Goal: Task Accomplishment & Management: Manage account settings

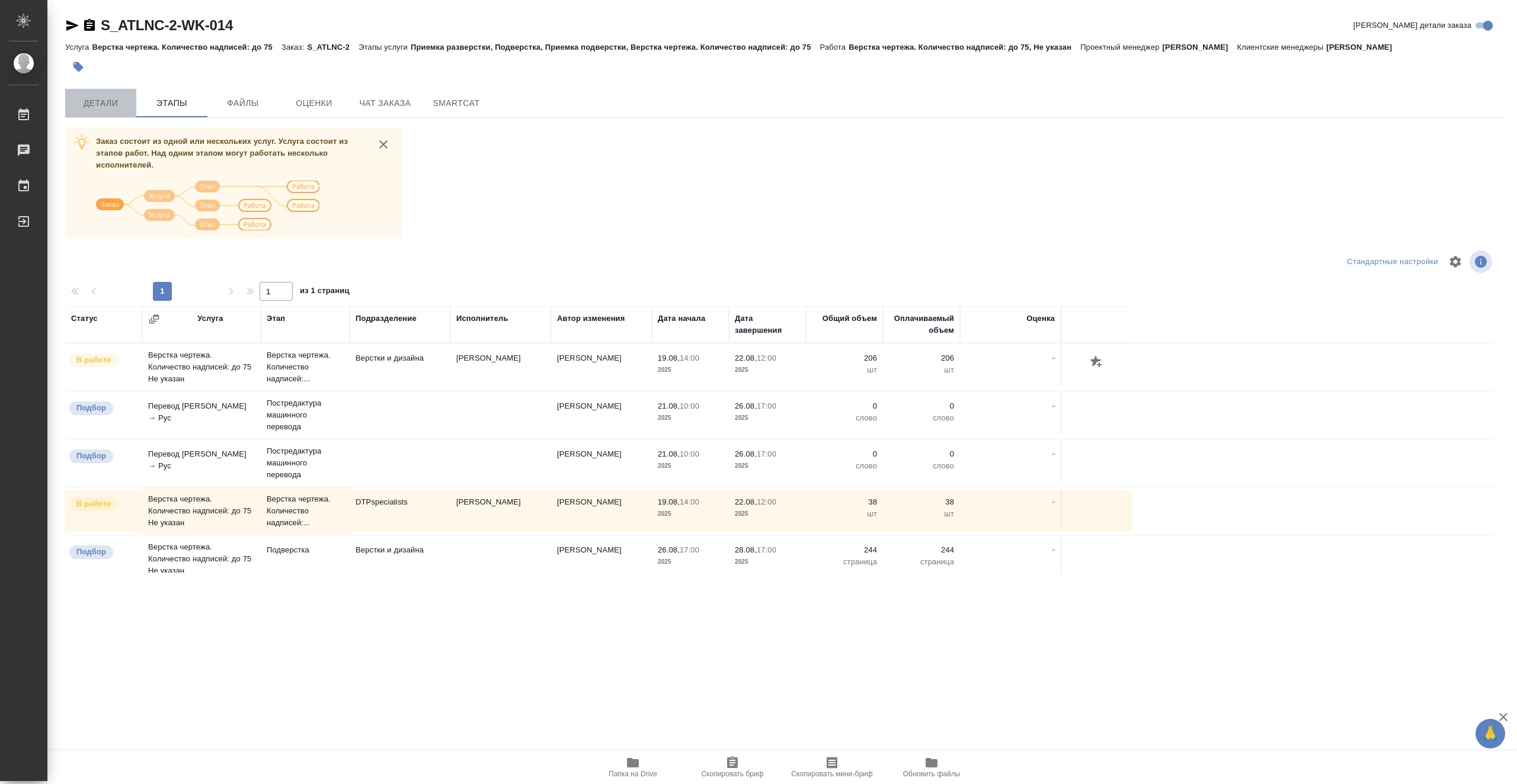
click at [127, 97] on span "Детали" at bounding box center [100, 103] width 57 height 15
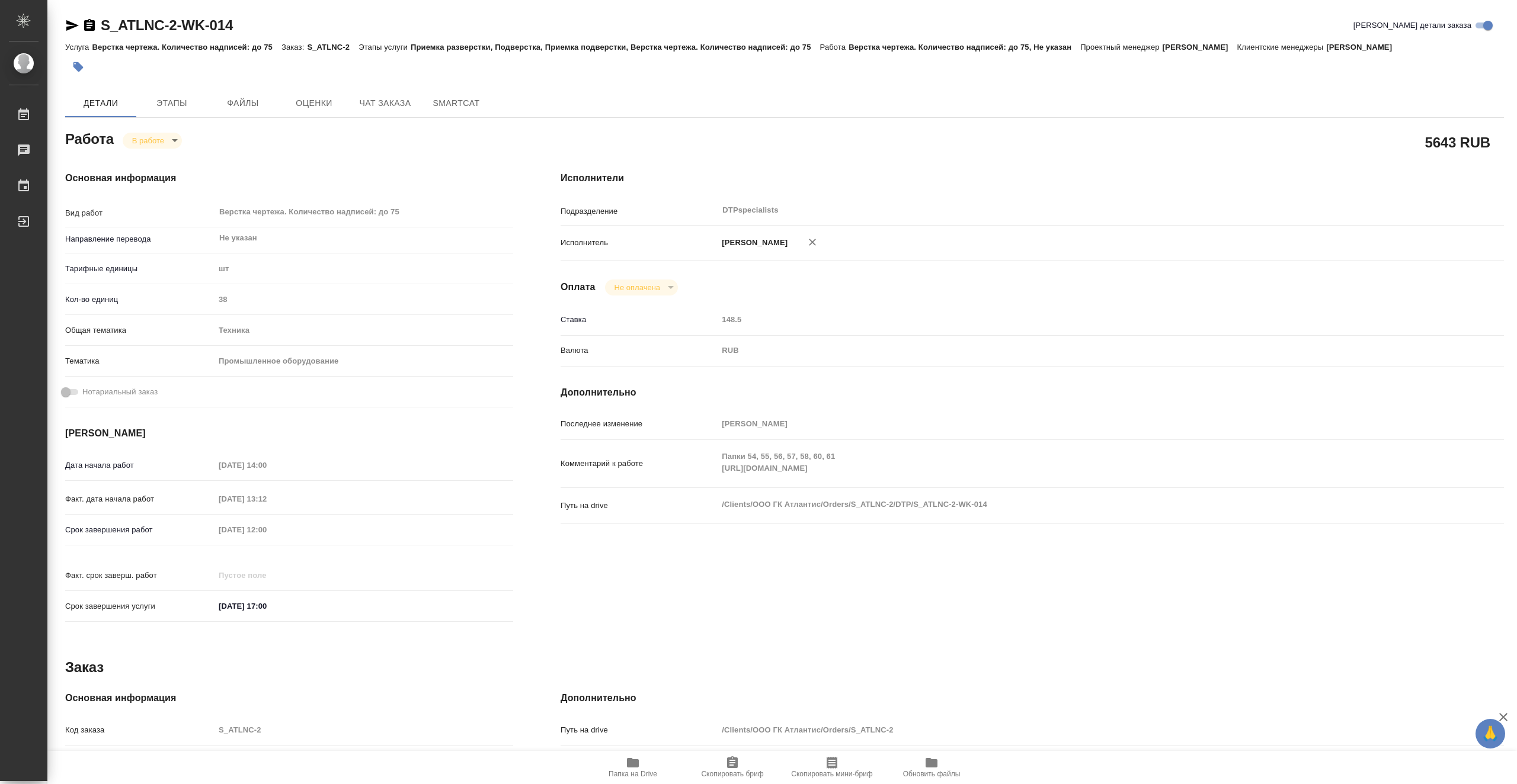
type textarea "x"
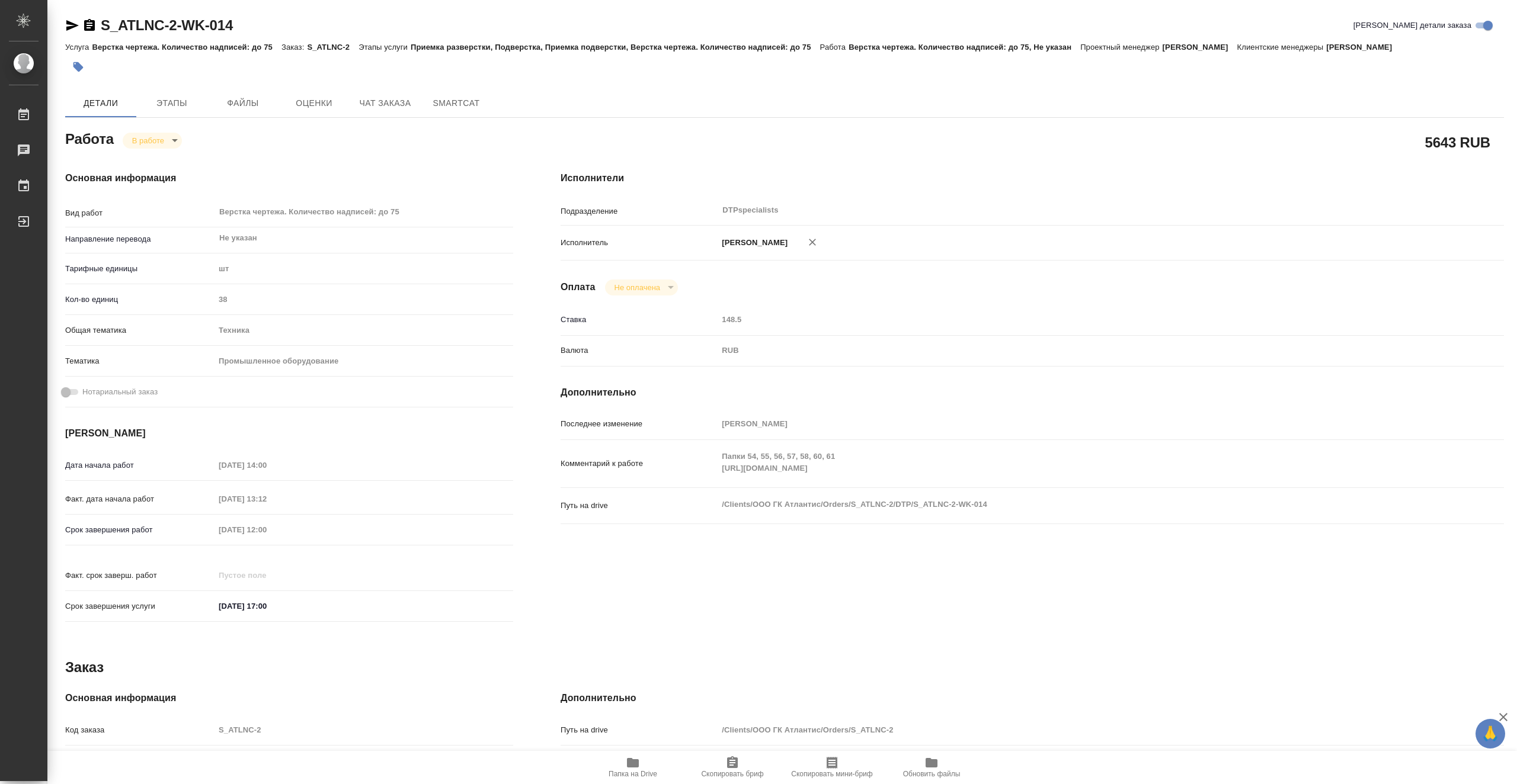
type textarea "x"
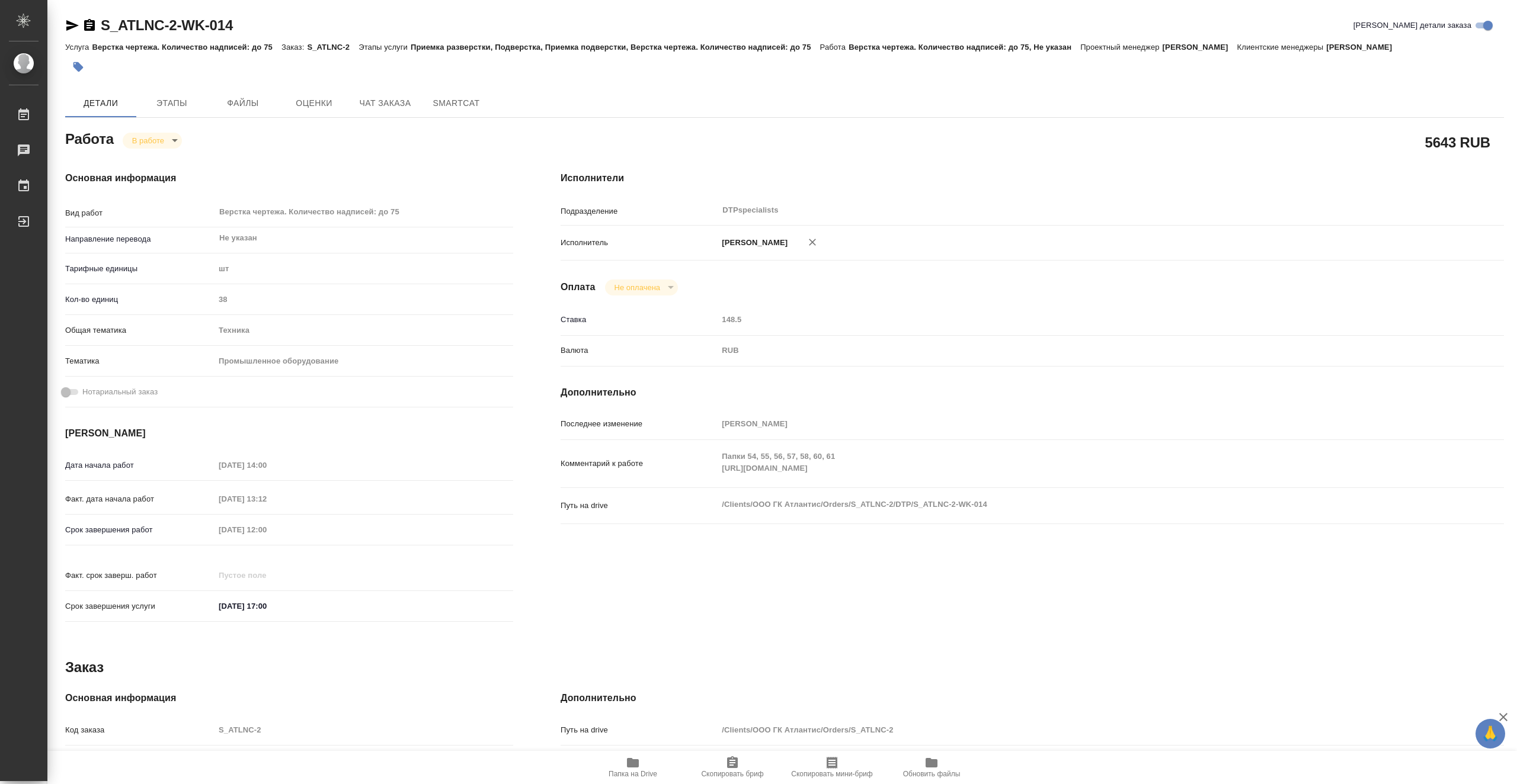
type textarea "x"
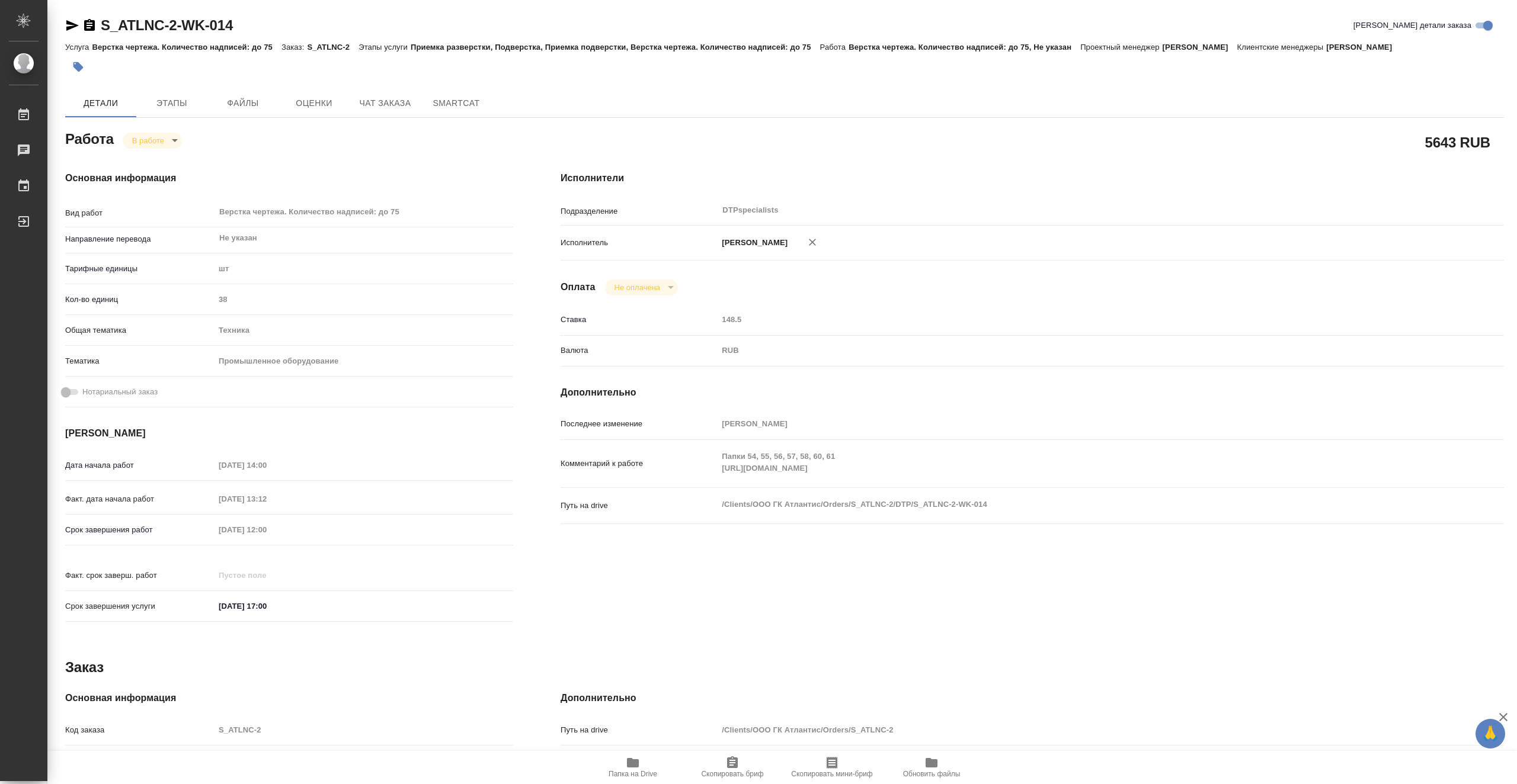
click at [649, 770] on span "Папка на Drive" at bounding box center [633, 774] width 49 height 8
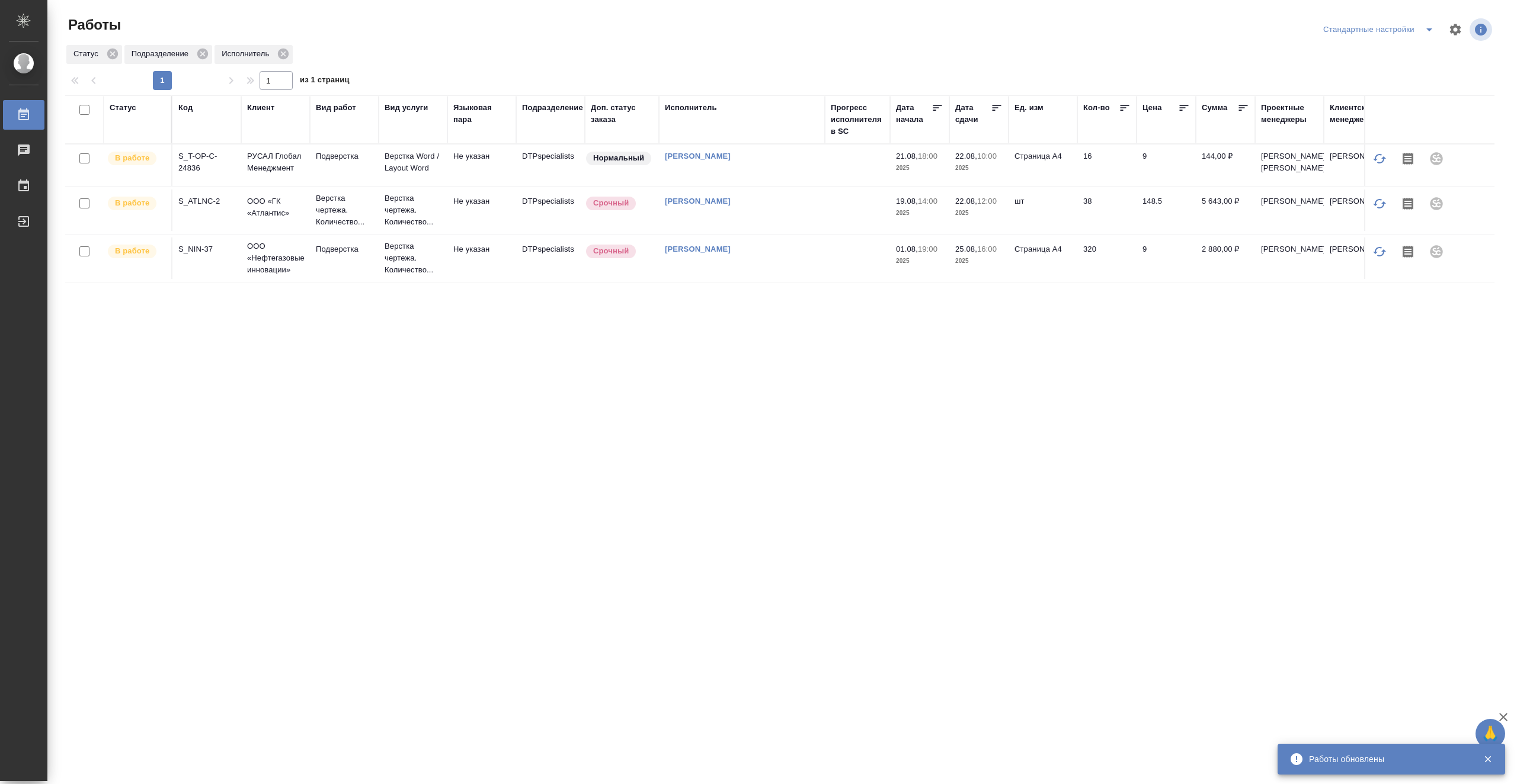
click at [837, 182] on td at bounding box center [857, 165] width 65 height 42
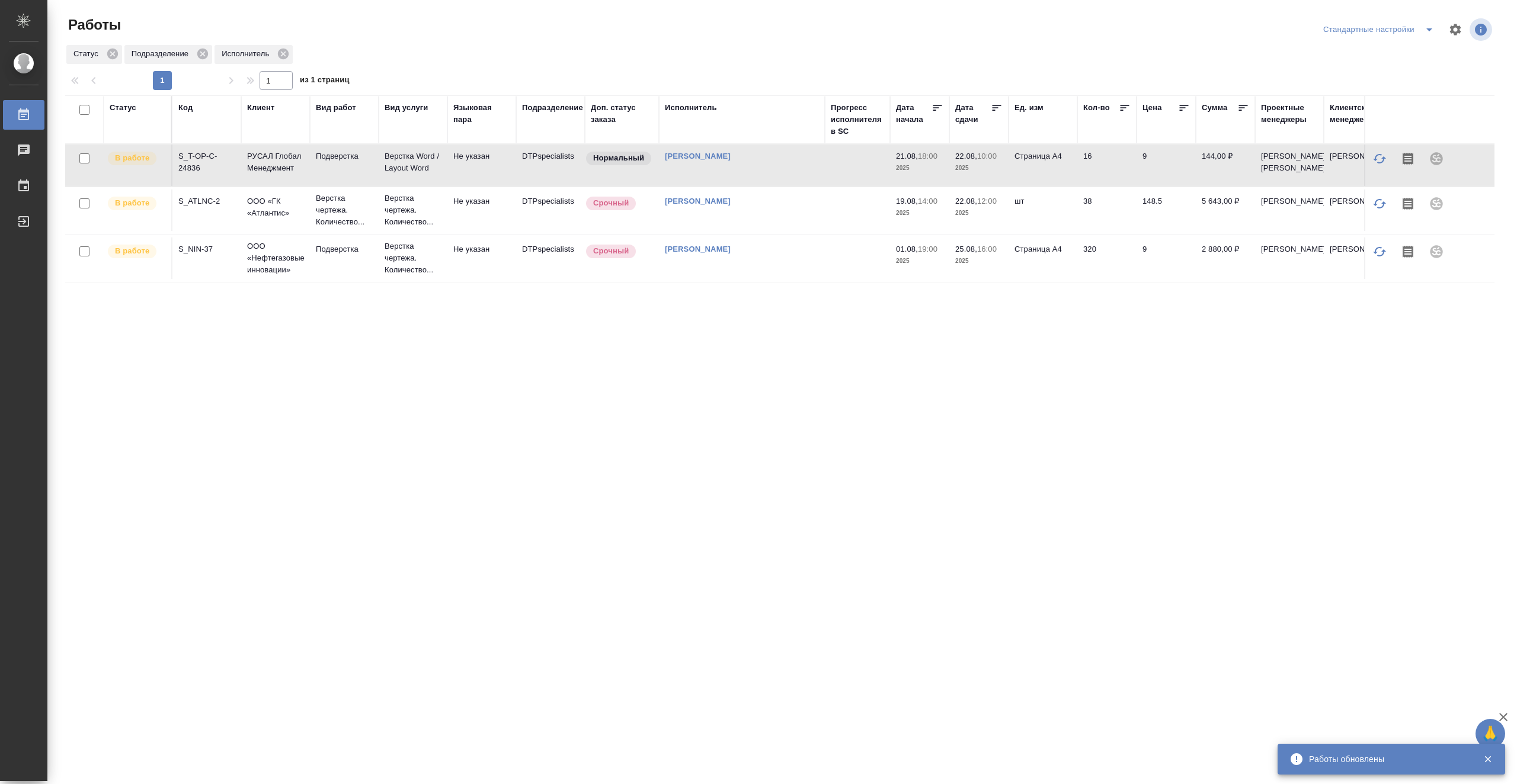
click at [837, 182] on td at bounding box center [857, 165] width 65 height 42
click at [845, 172] on td at bounding box center [857, 165] width 65 height 42
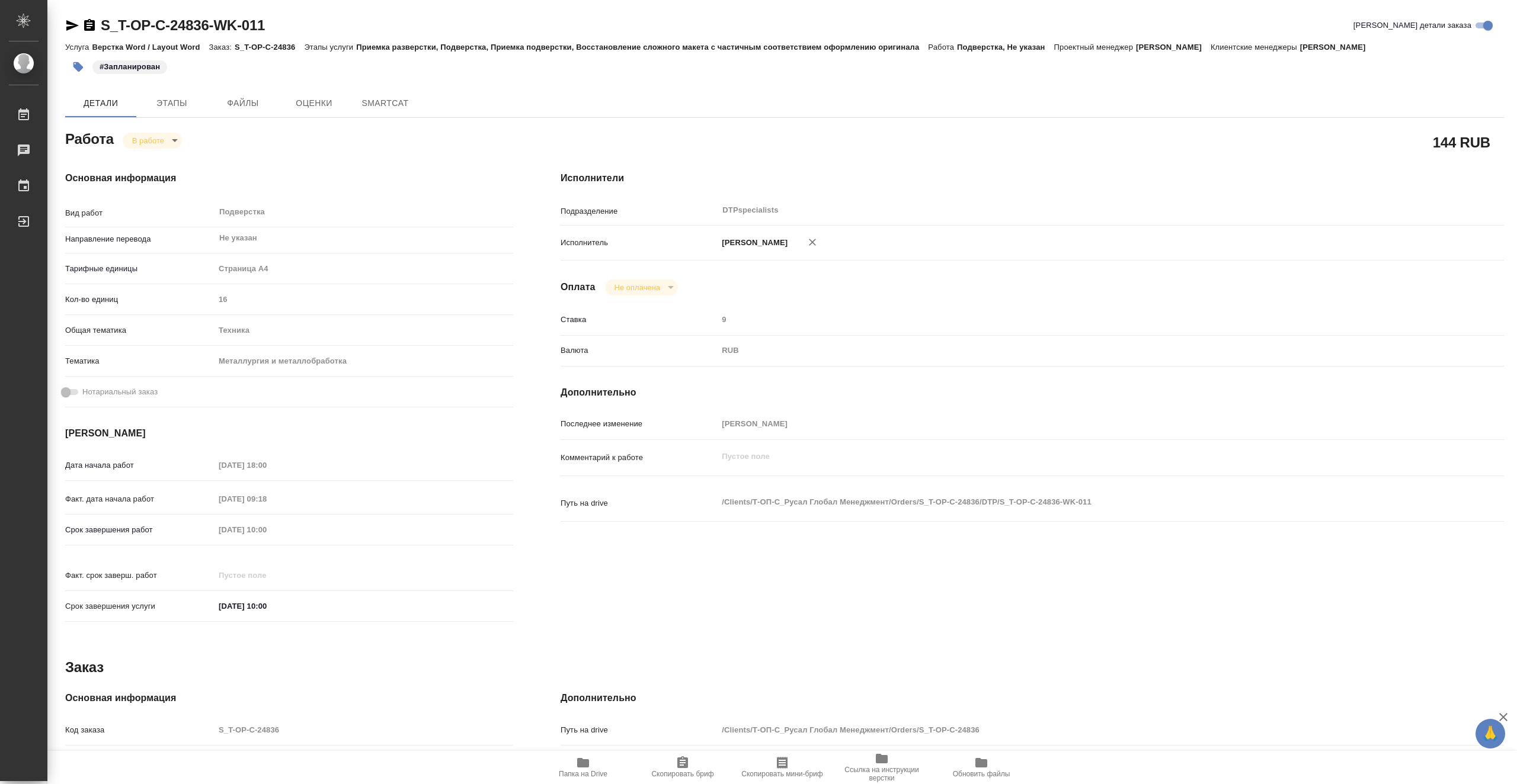
type textarea "x"
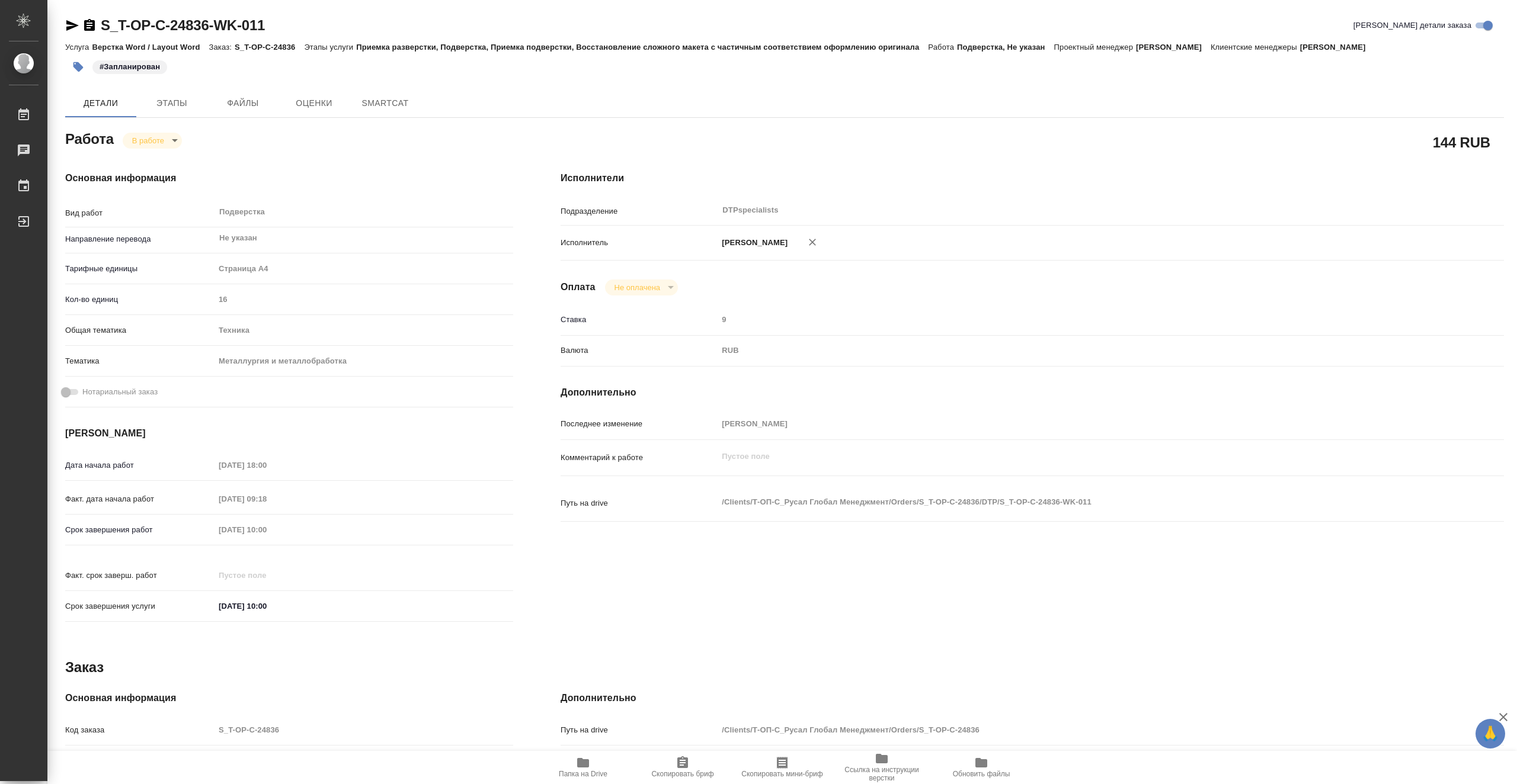
type textarea "x"
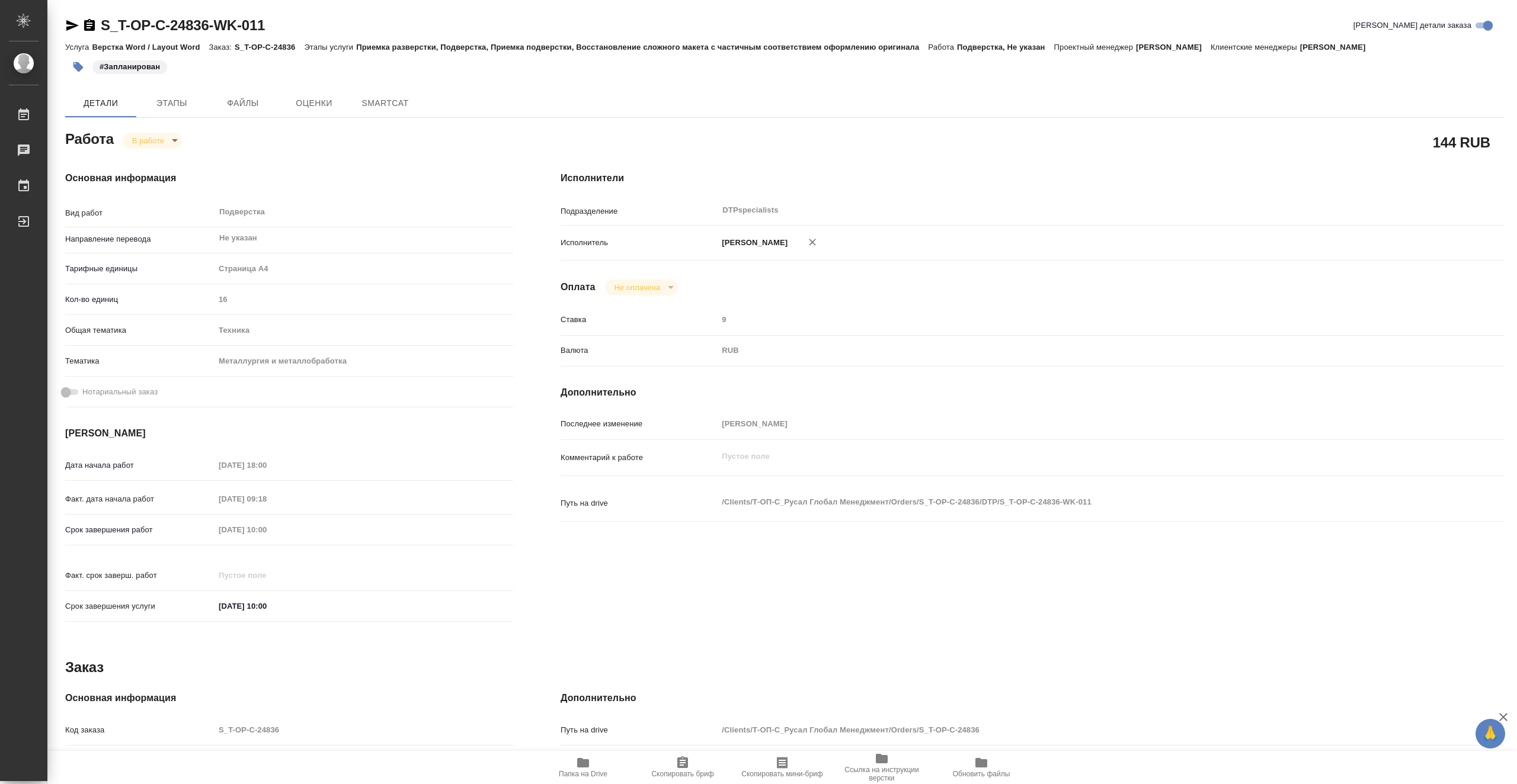
type textarea "x"
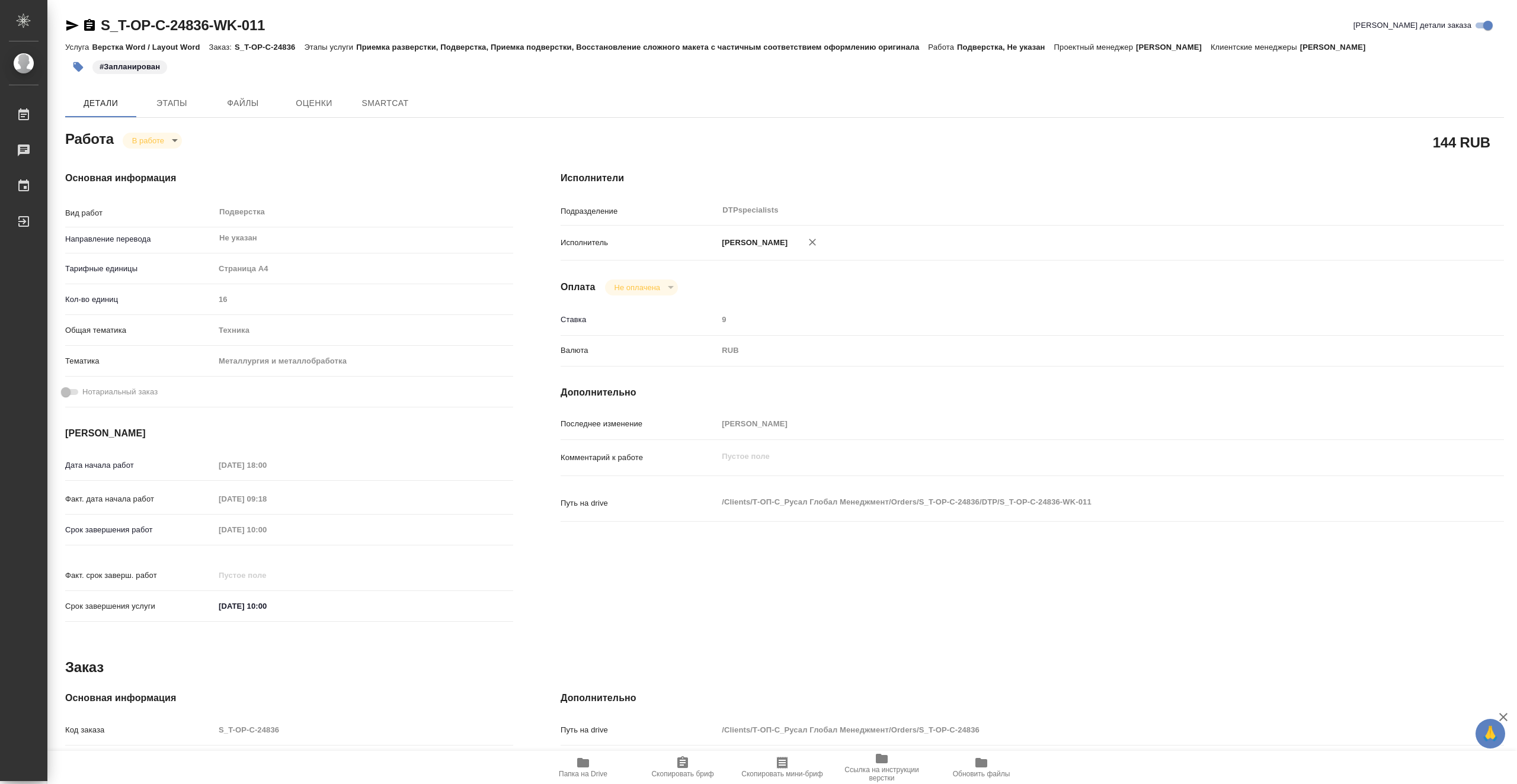
type textarea "x"
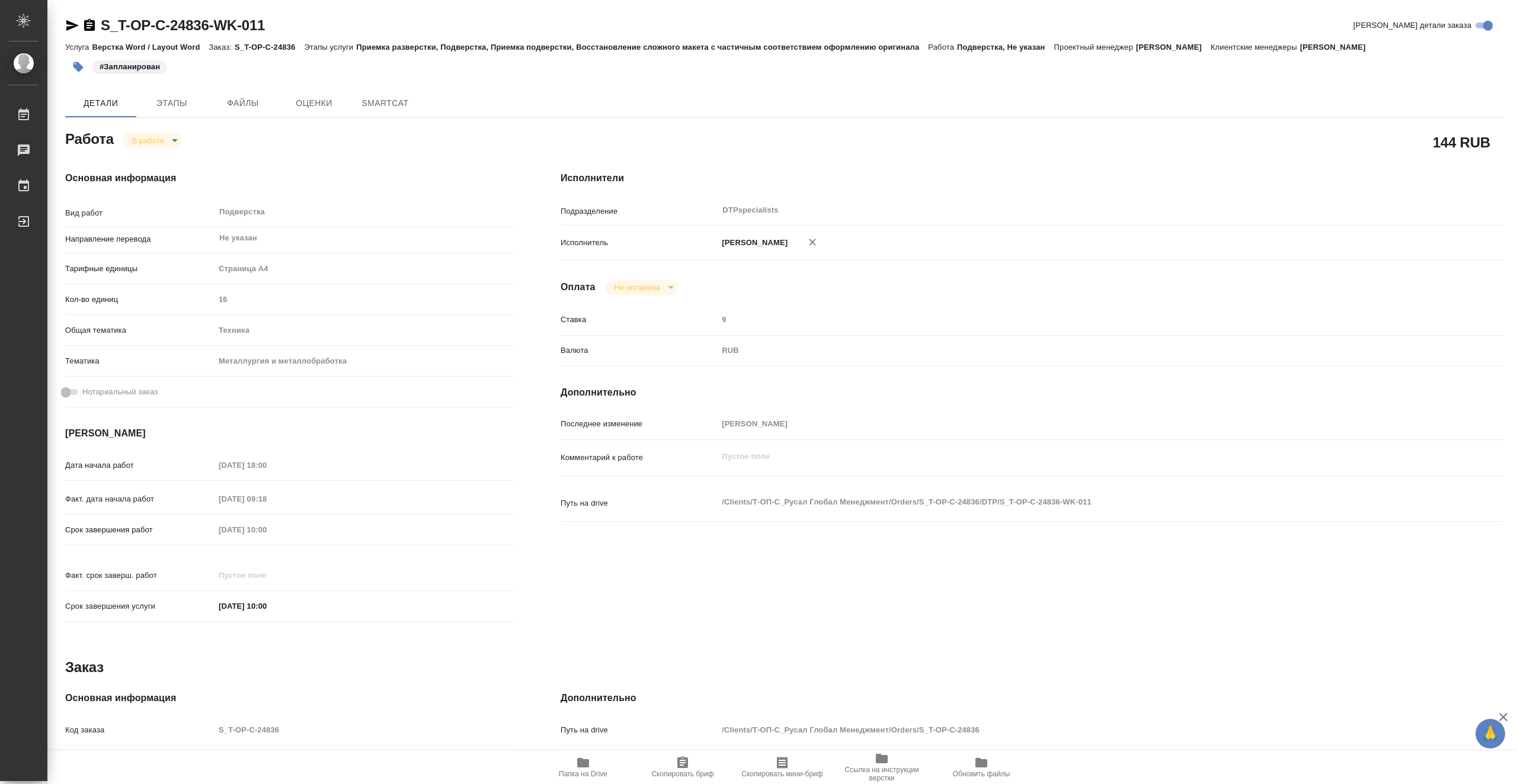
type textarea "x"
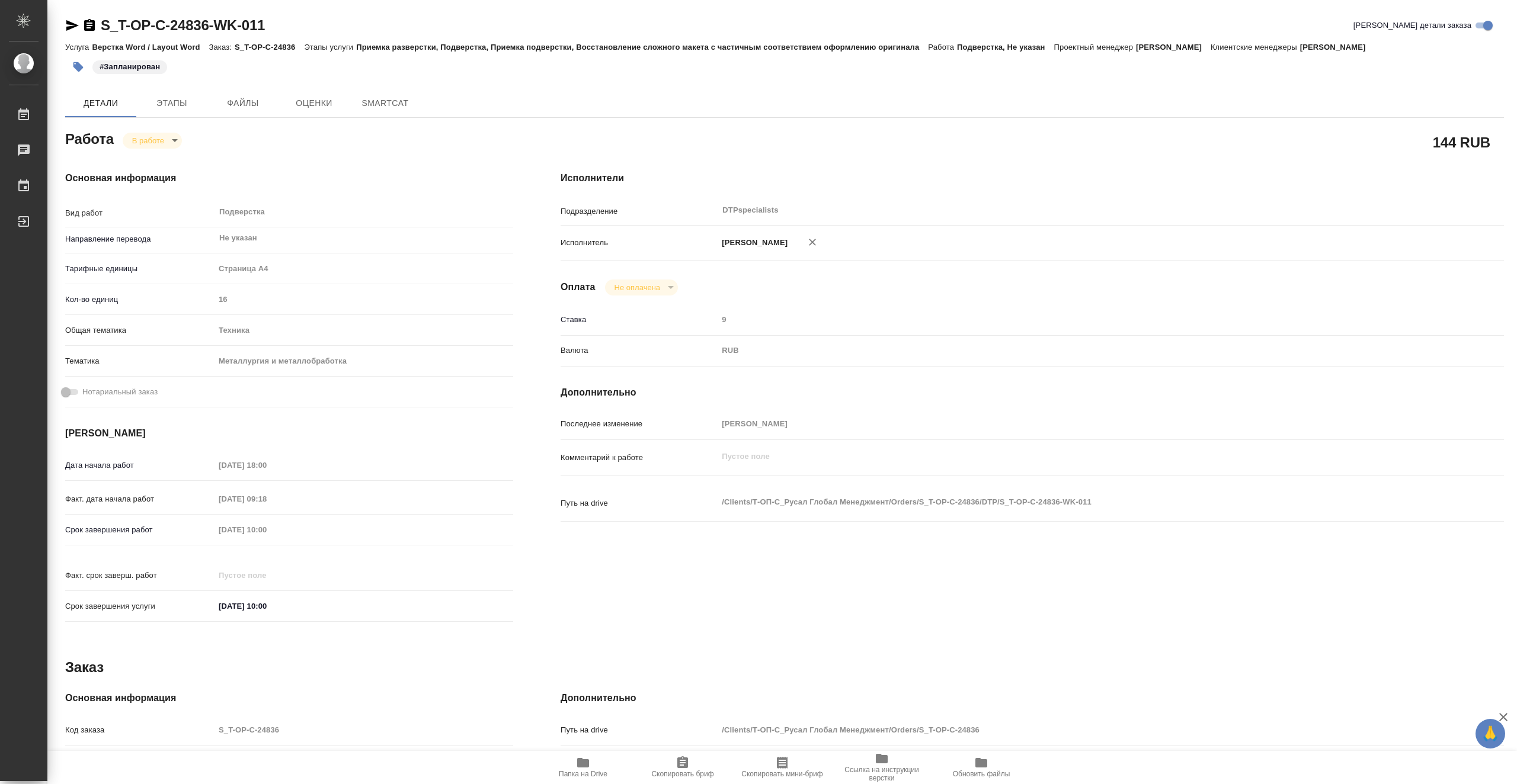
type textarea "x"
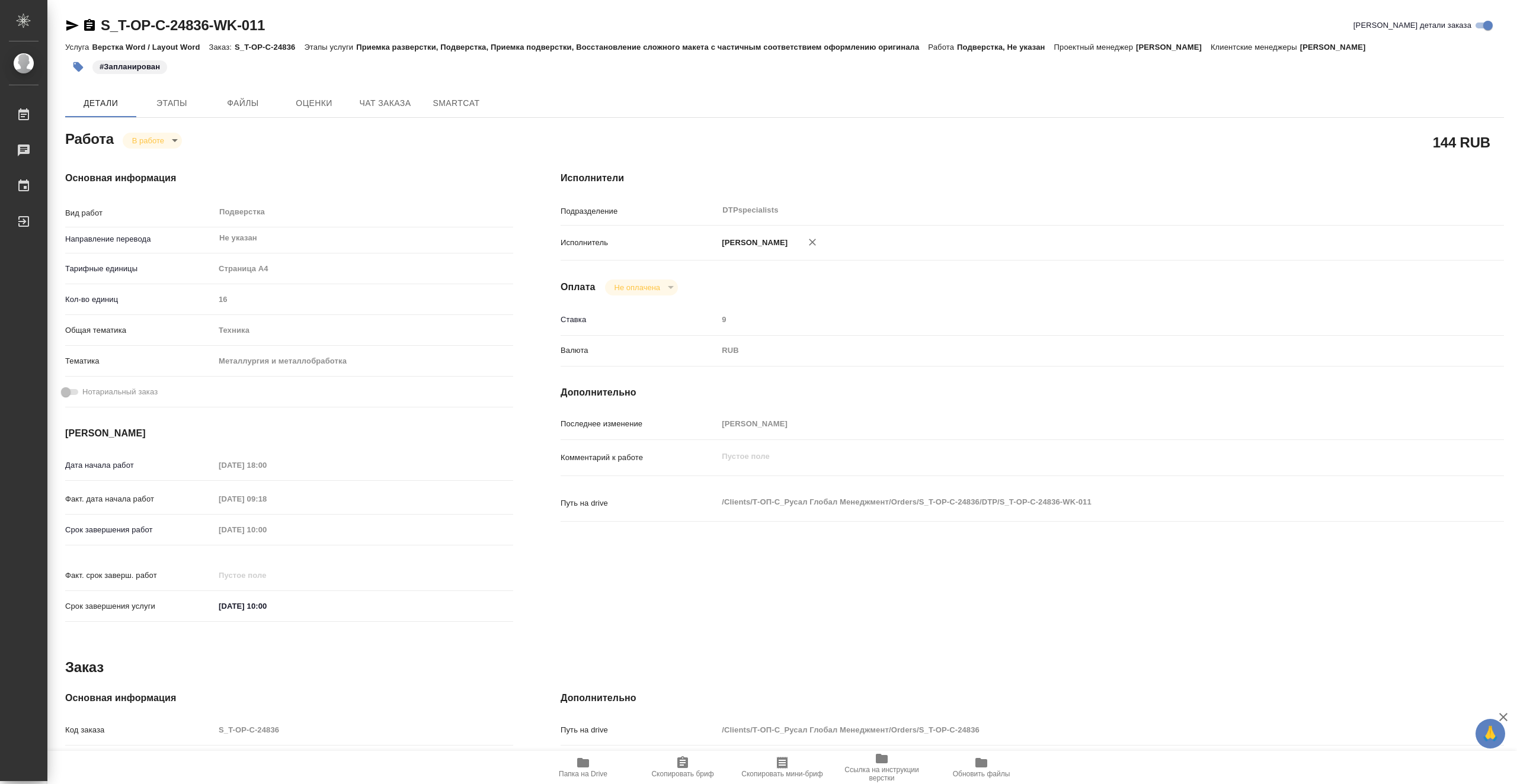
click at [593, 768] on span "Папка на Drive" at bounding box center [583, 767] width 85 height 22
type textarea "x"
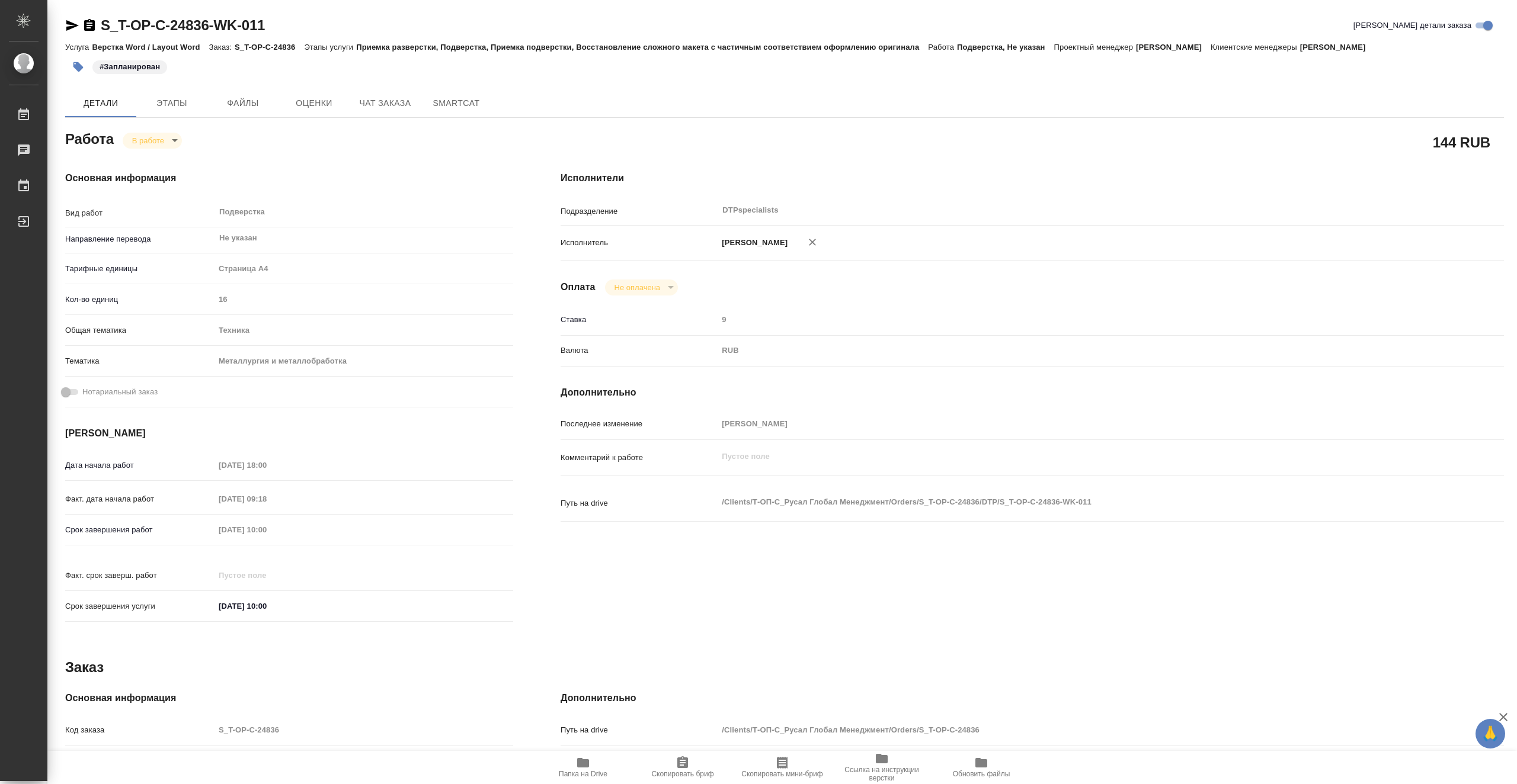
type textarea "x"
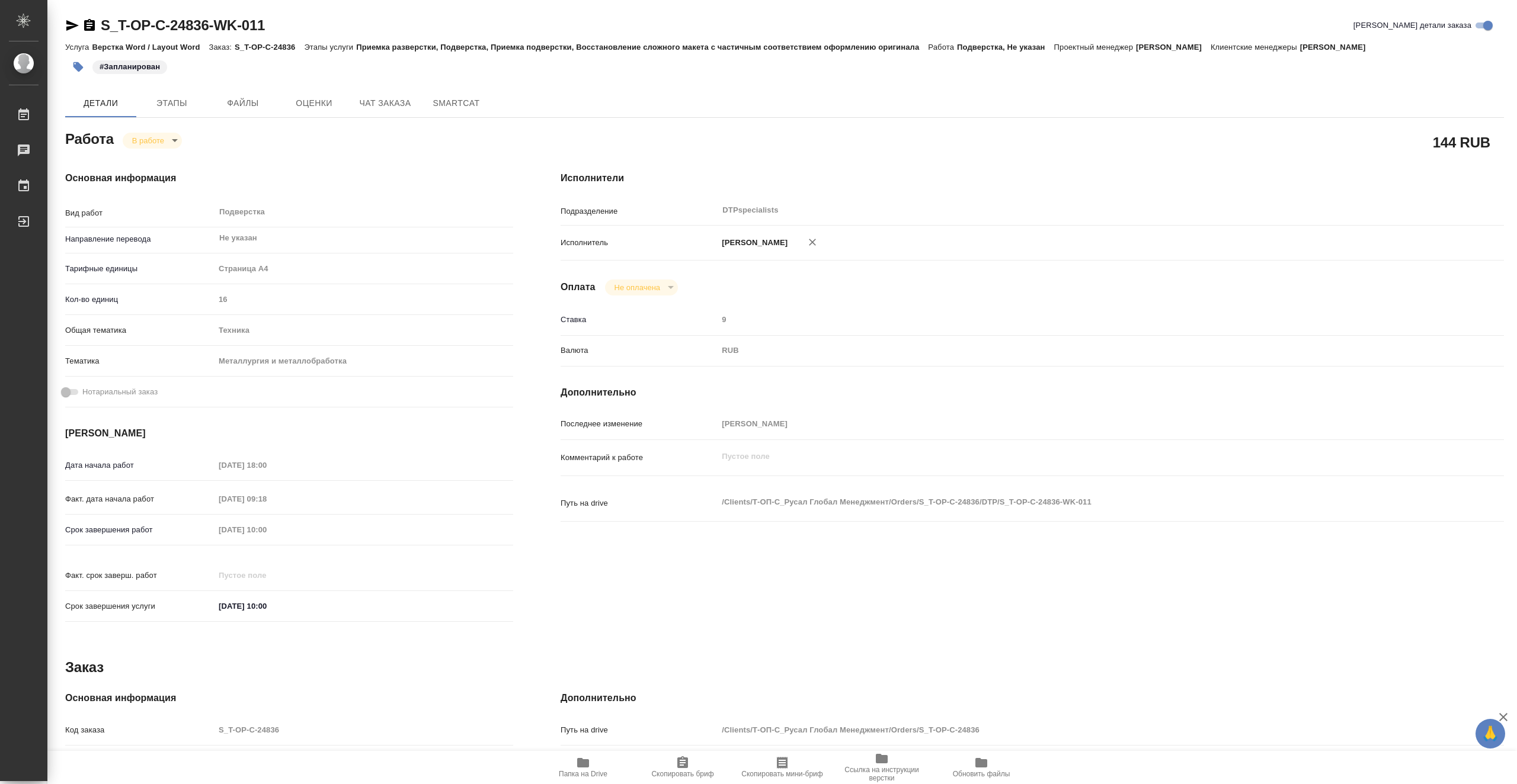
type textarea "x"
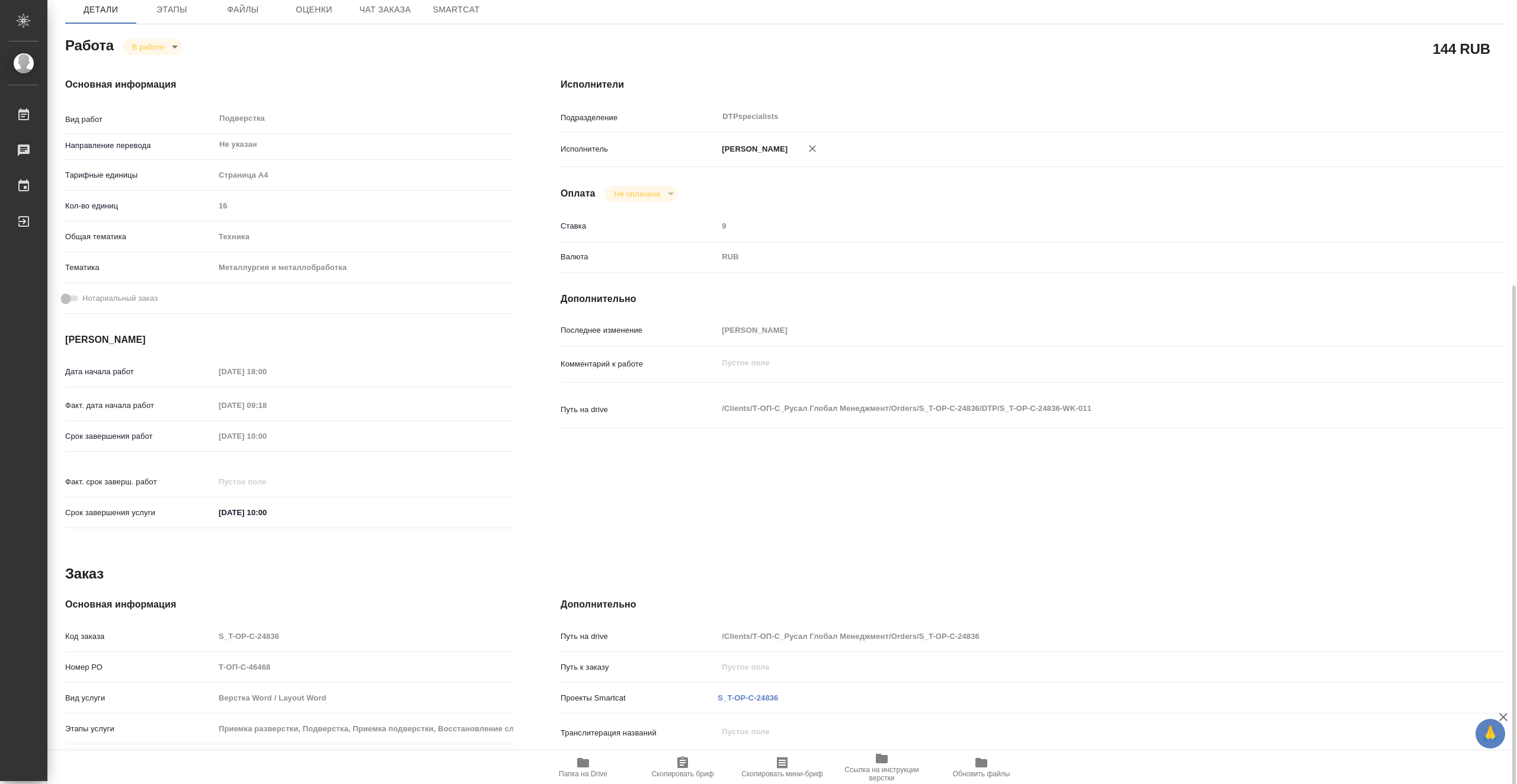
scroll to position [34, 0]
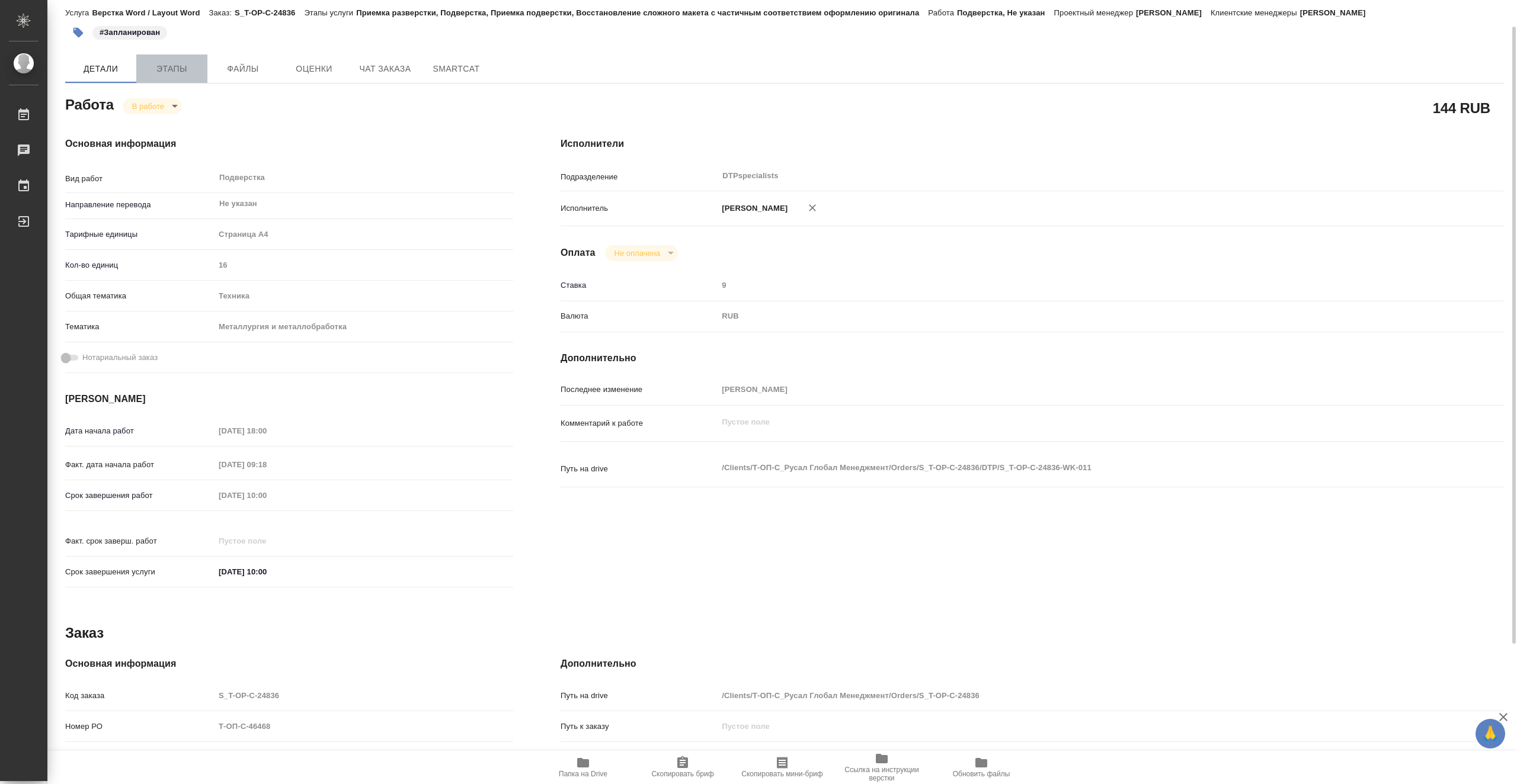
click at [178, 67] on span "Этапы" at bounding box center [171, 69] width 57 height 15
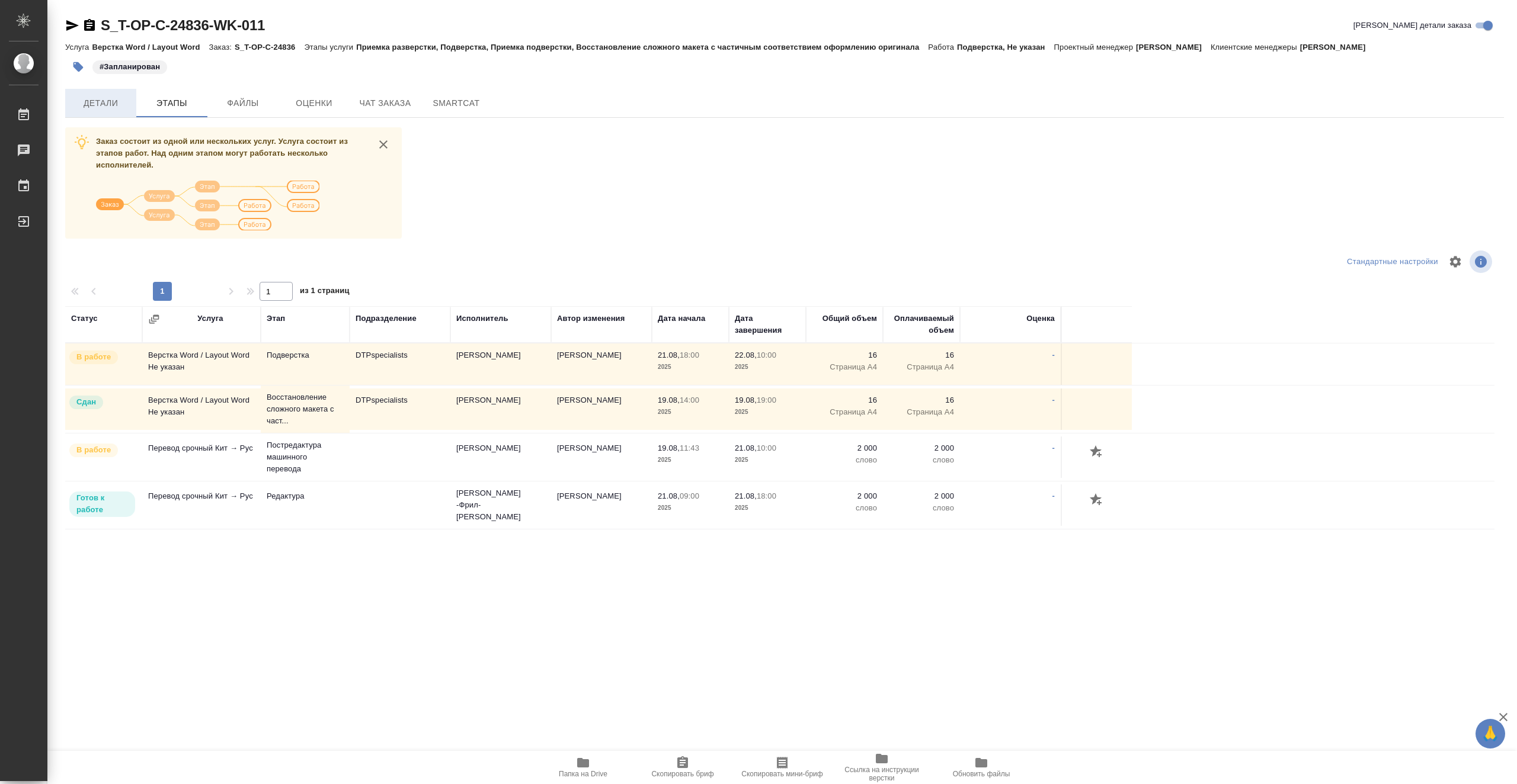
click at [119, 108] on span "Детали" at bounding box center [100, 103] width 57 height 15
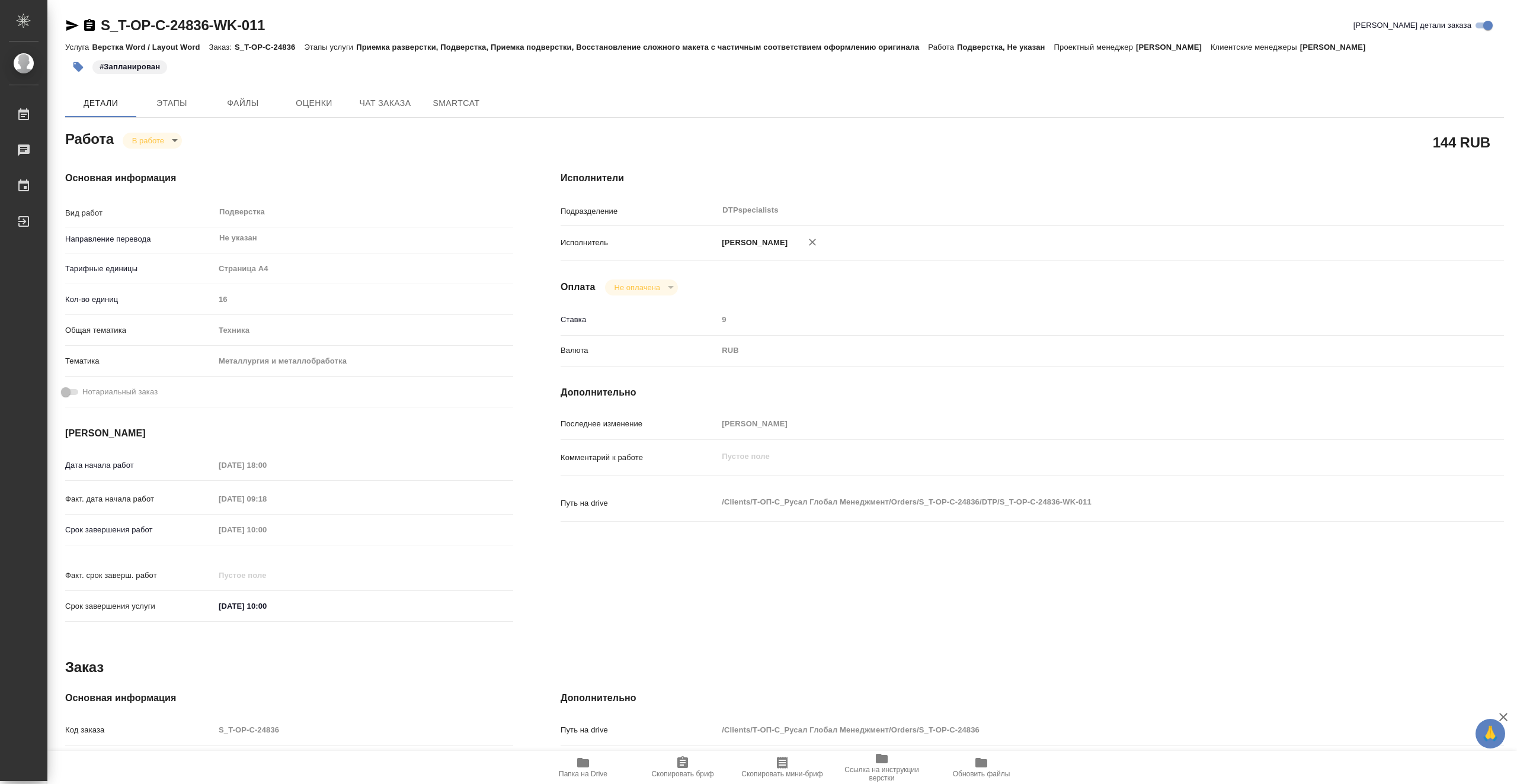
type textarea "x"
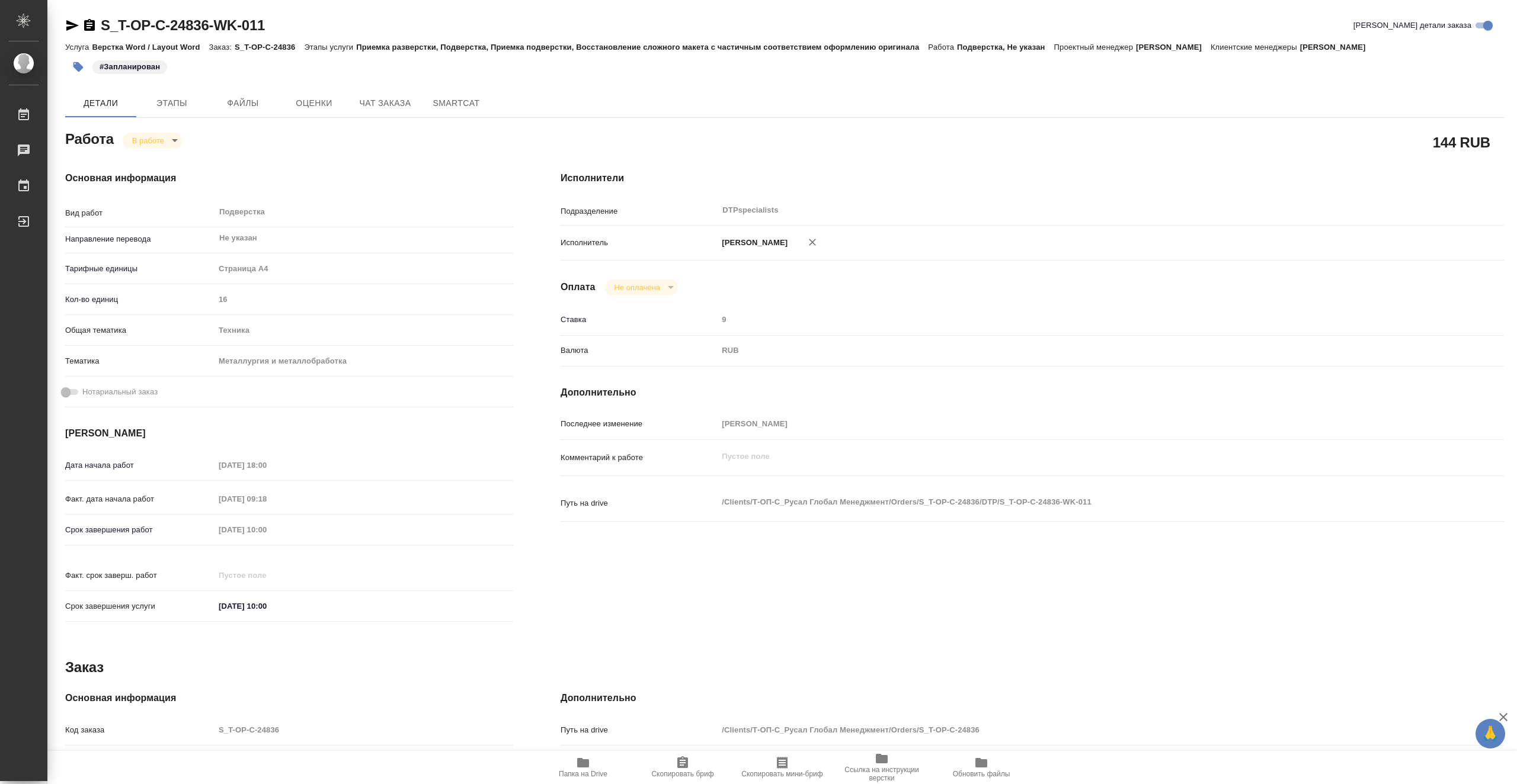
type textarea "x"
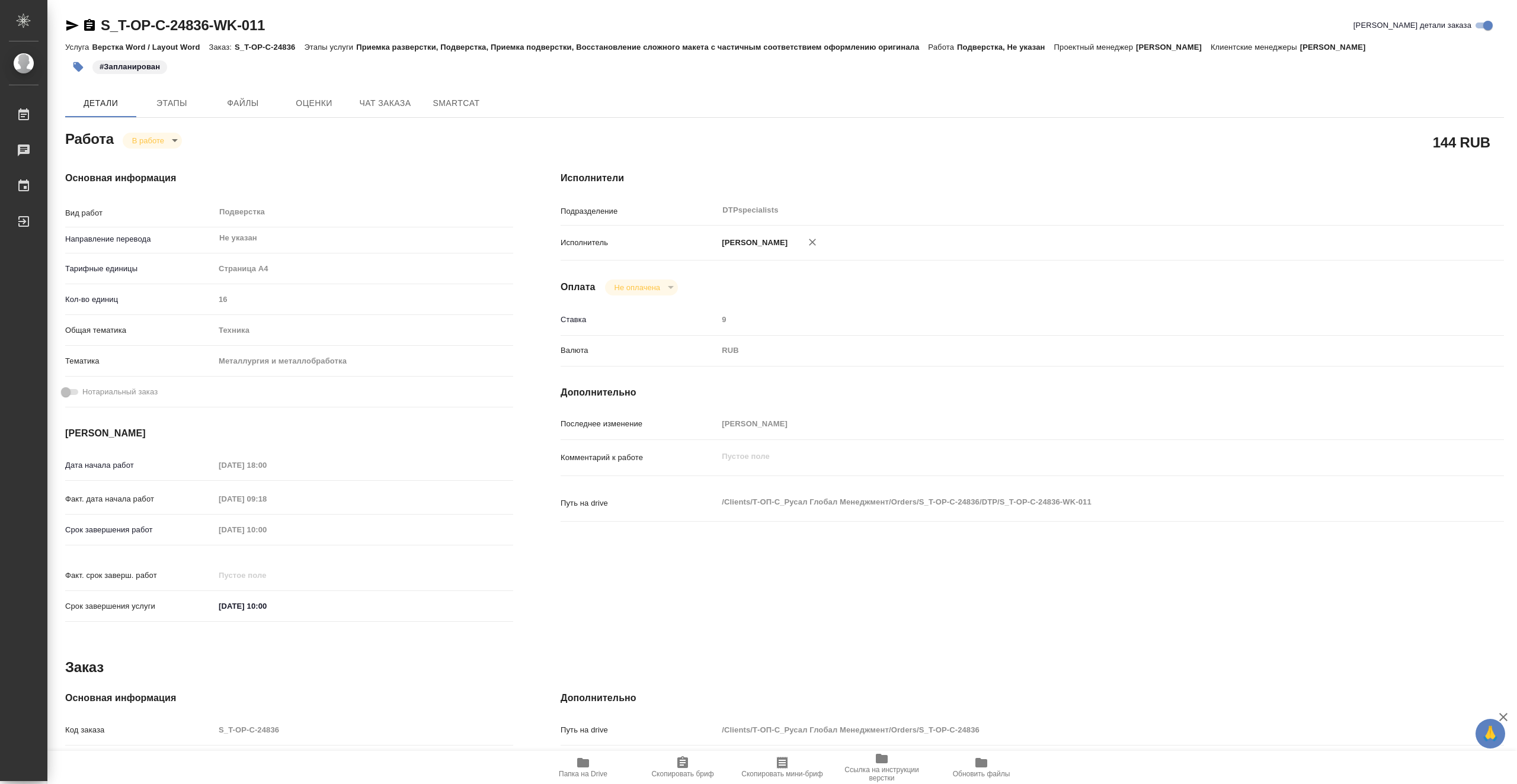
type textarea "x"
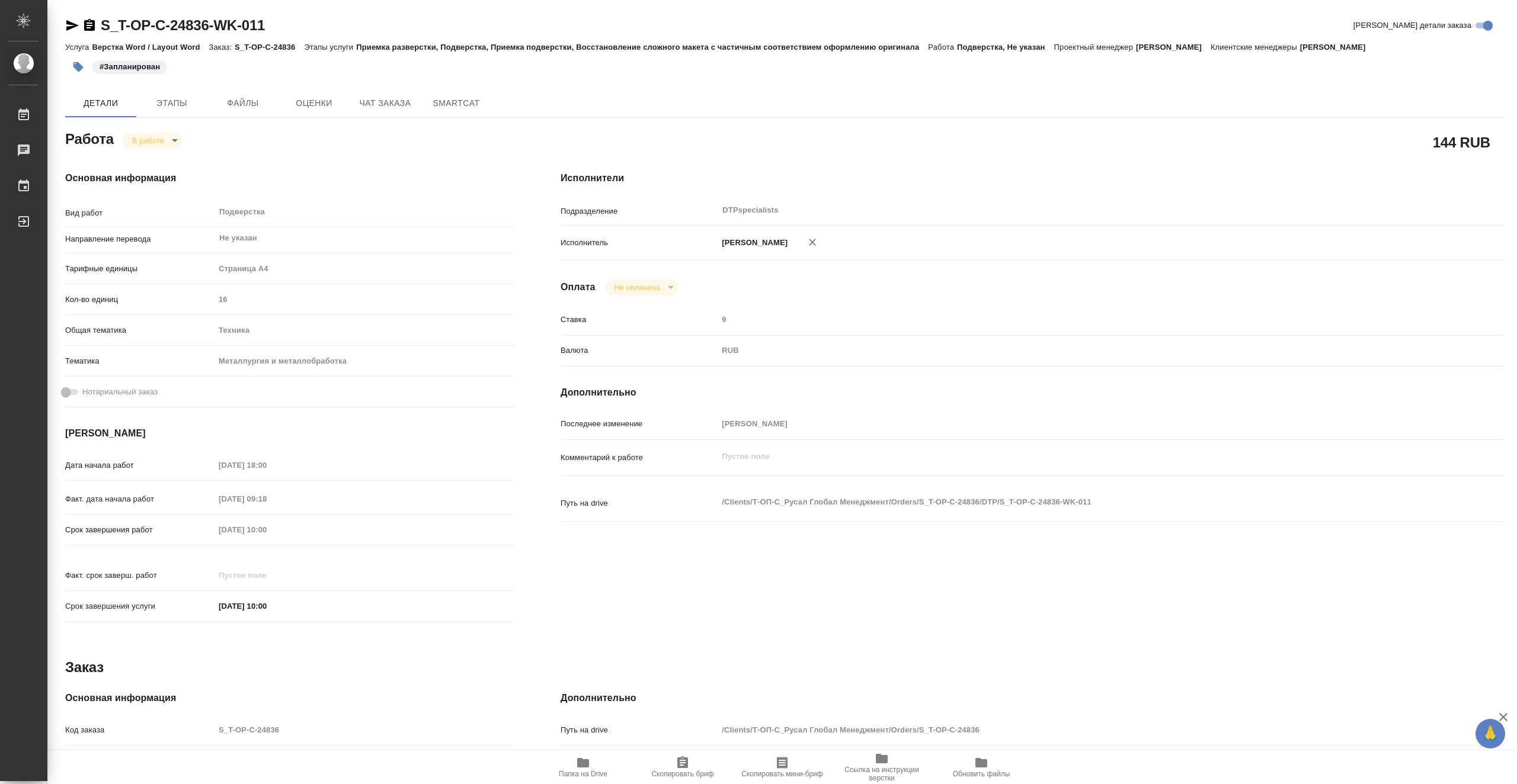
type textarea "x"
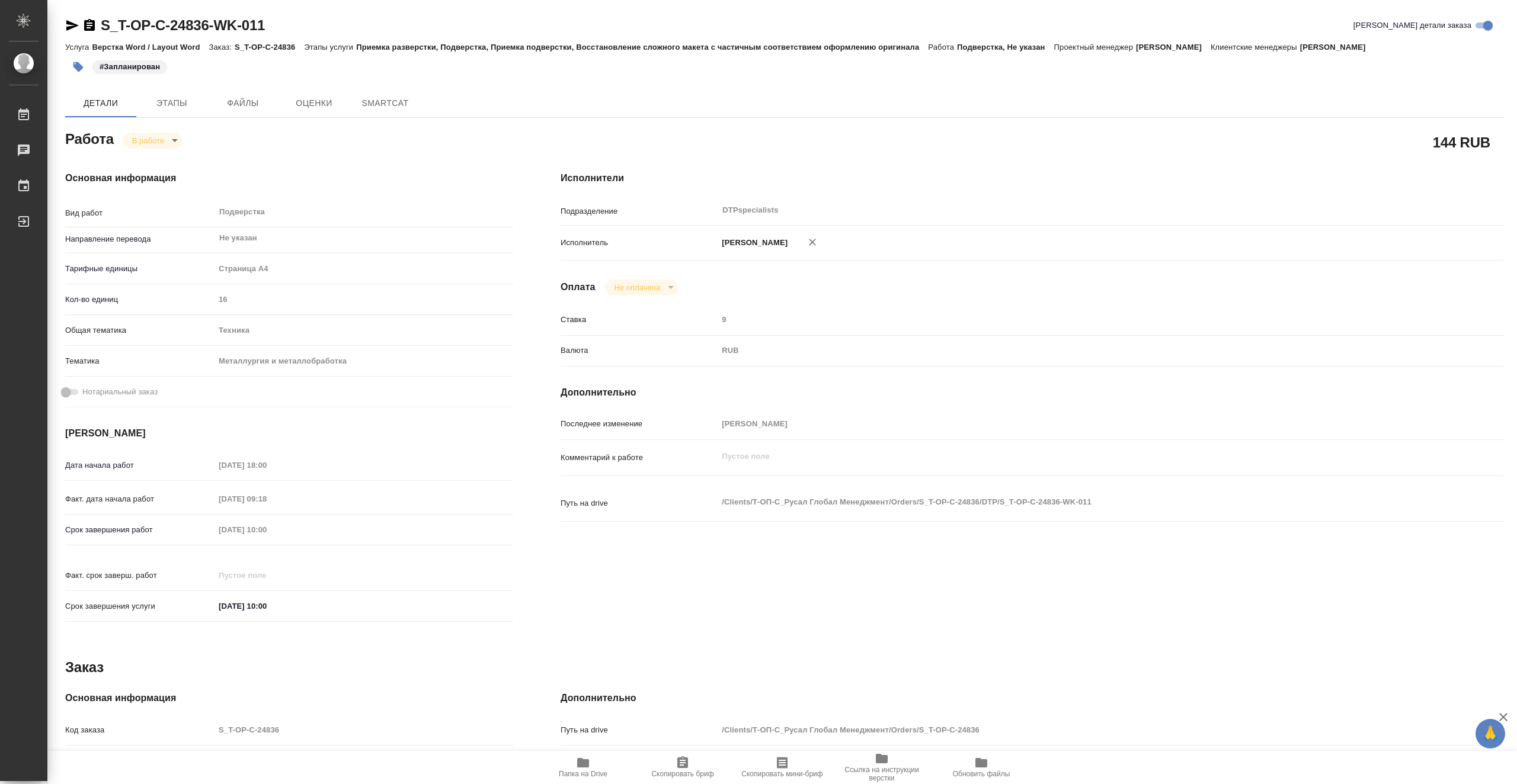
type textarea "x"
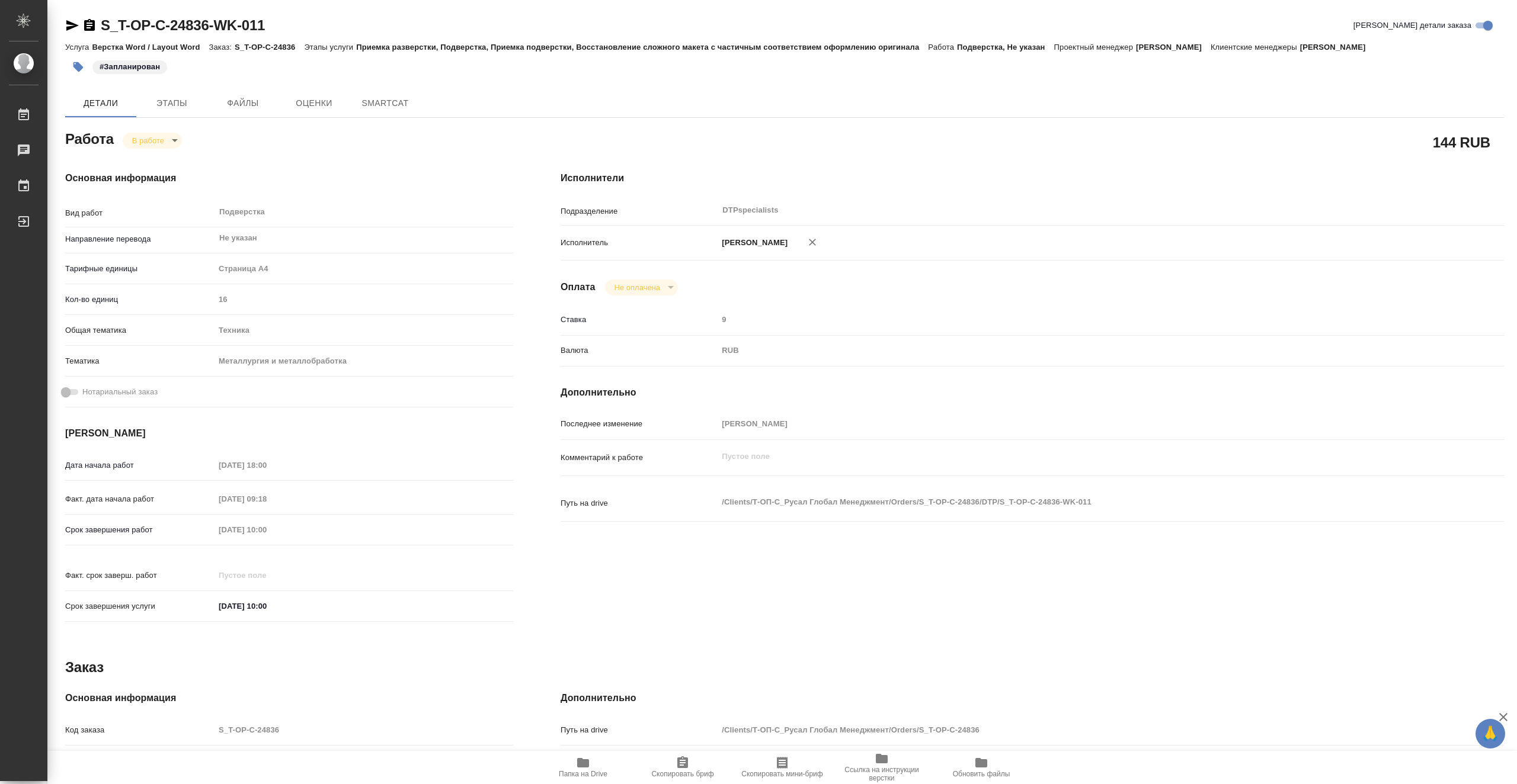
type textarea "x"
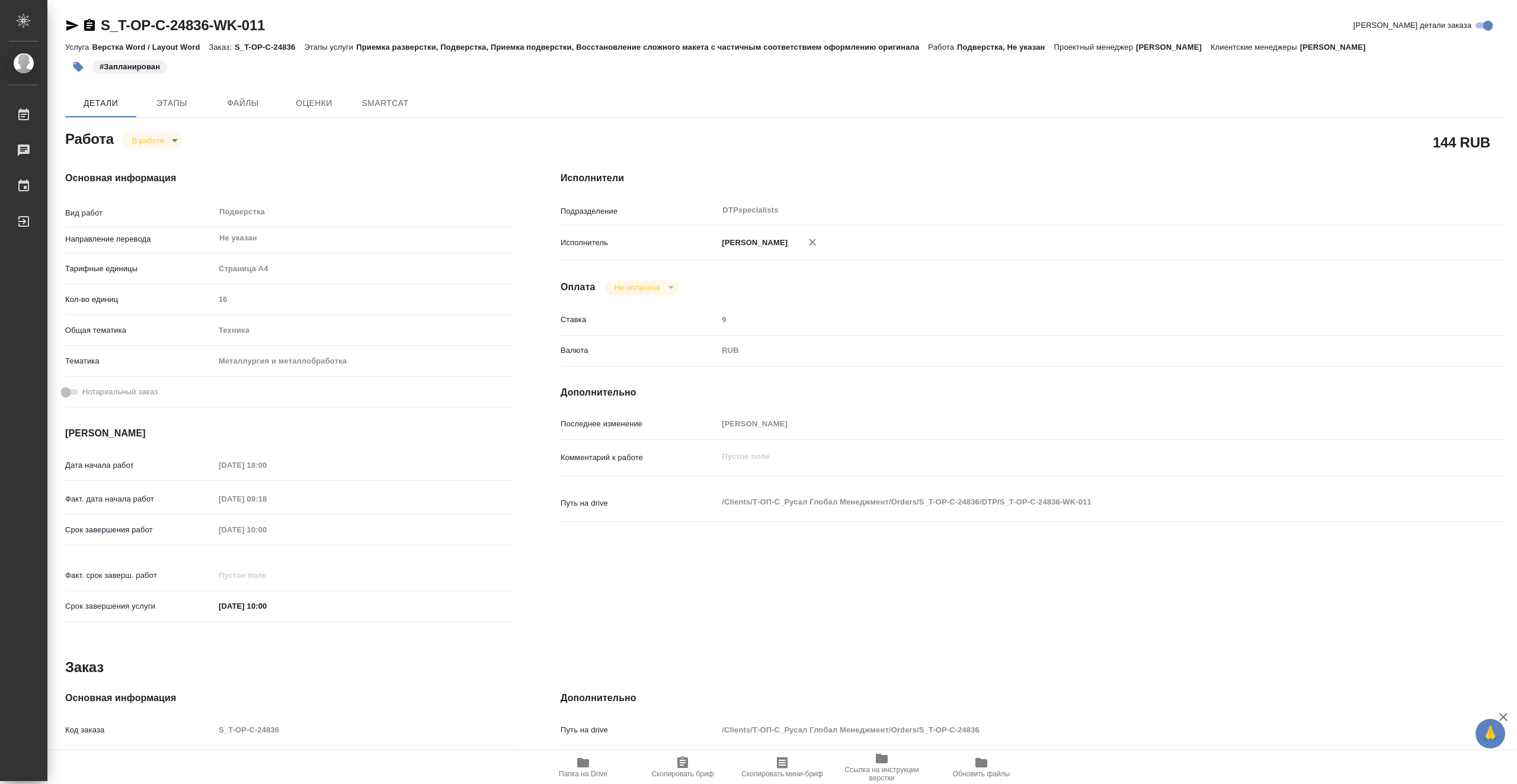
type textarea "x"
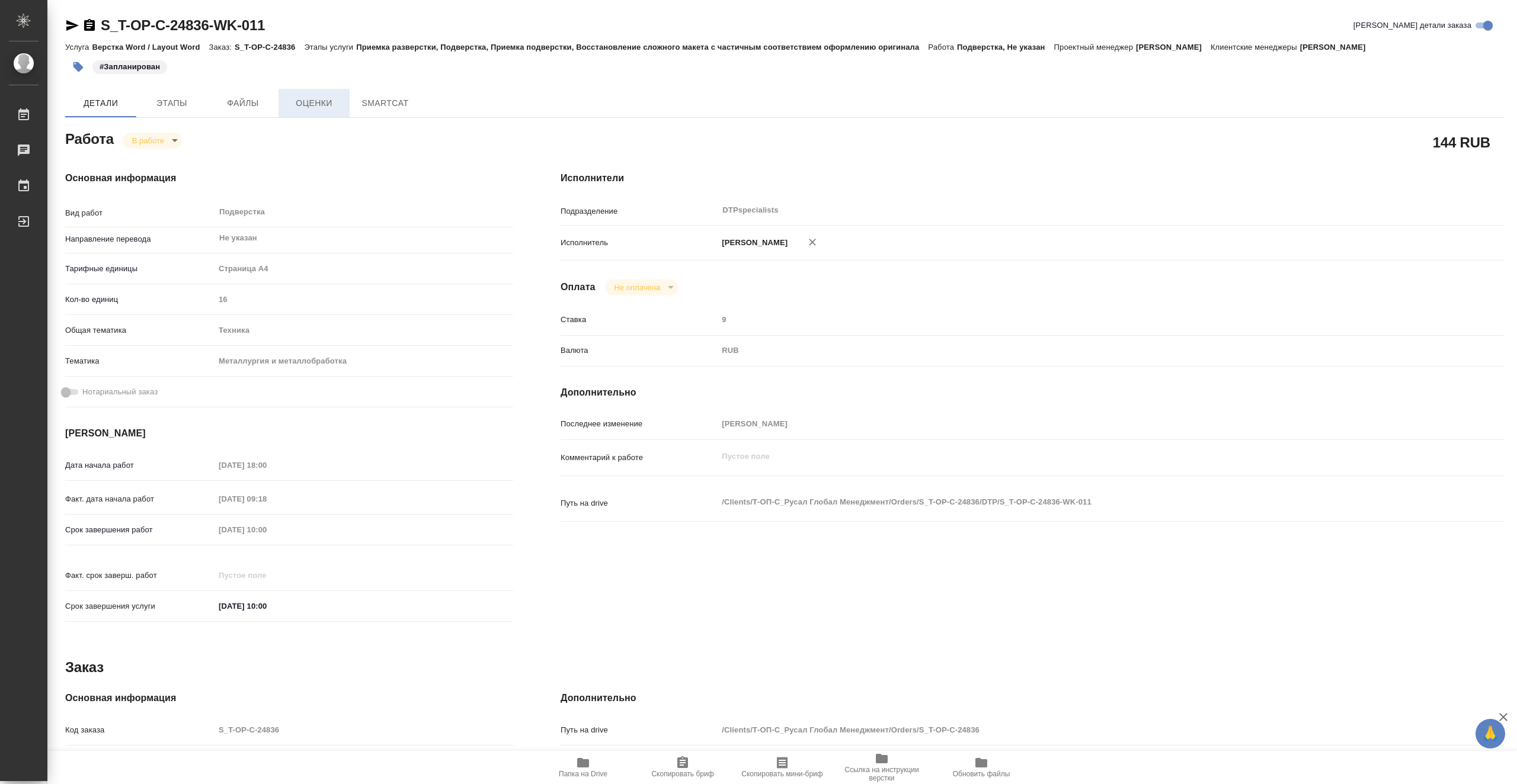
type textarea "x"
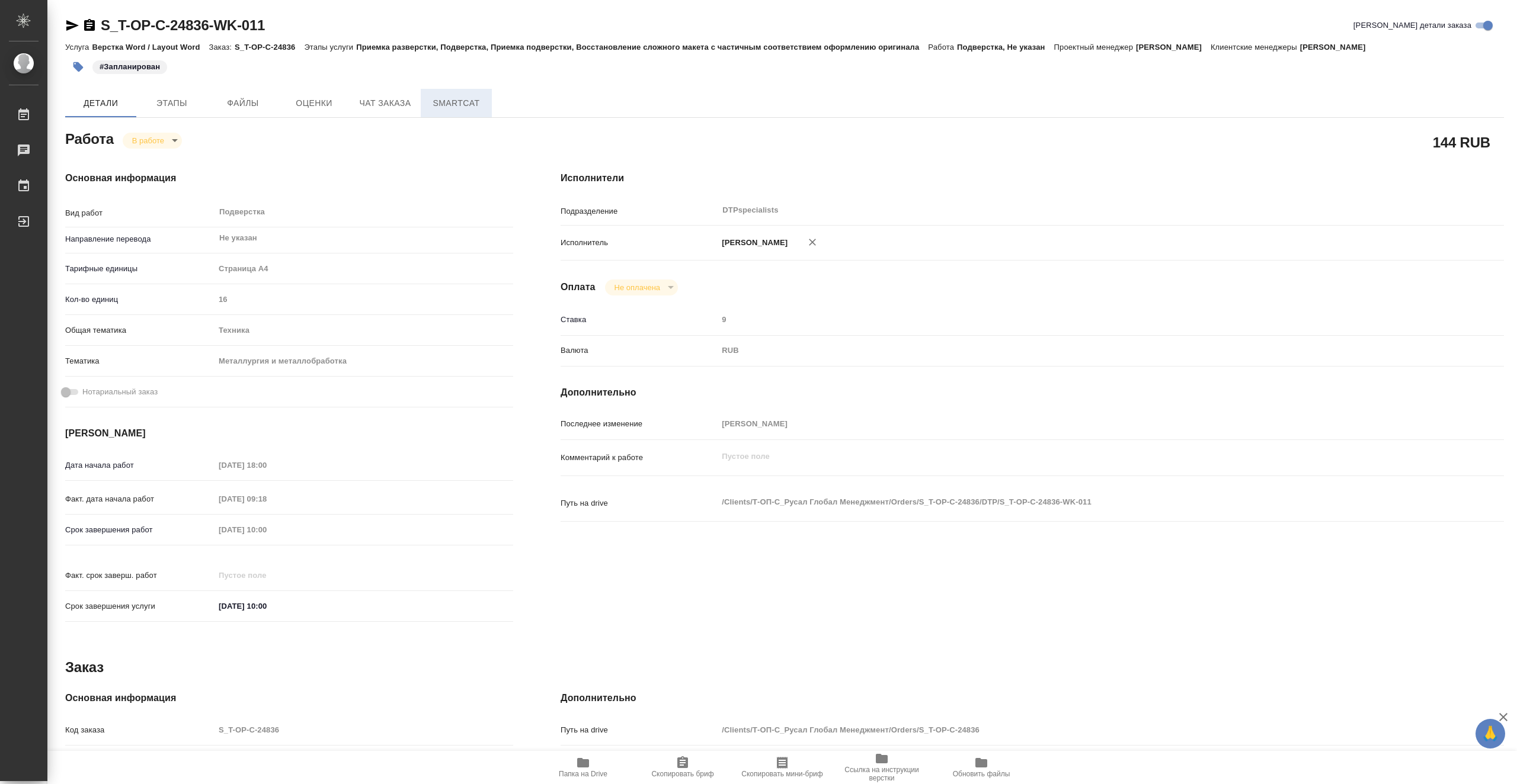
type textarea "x"
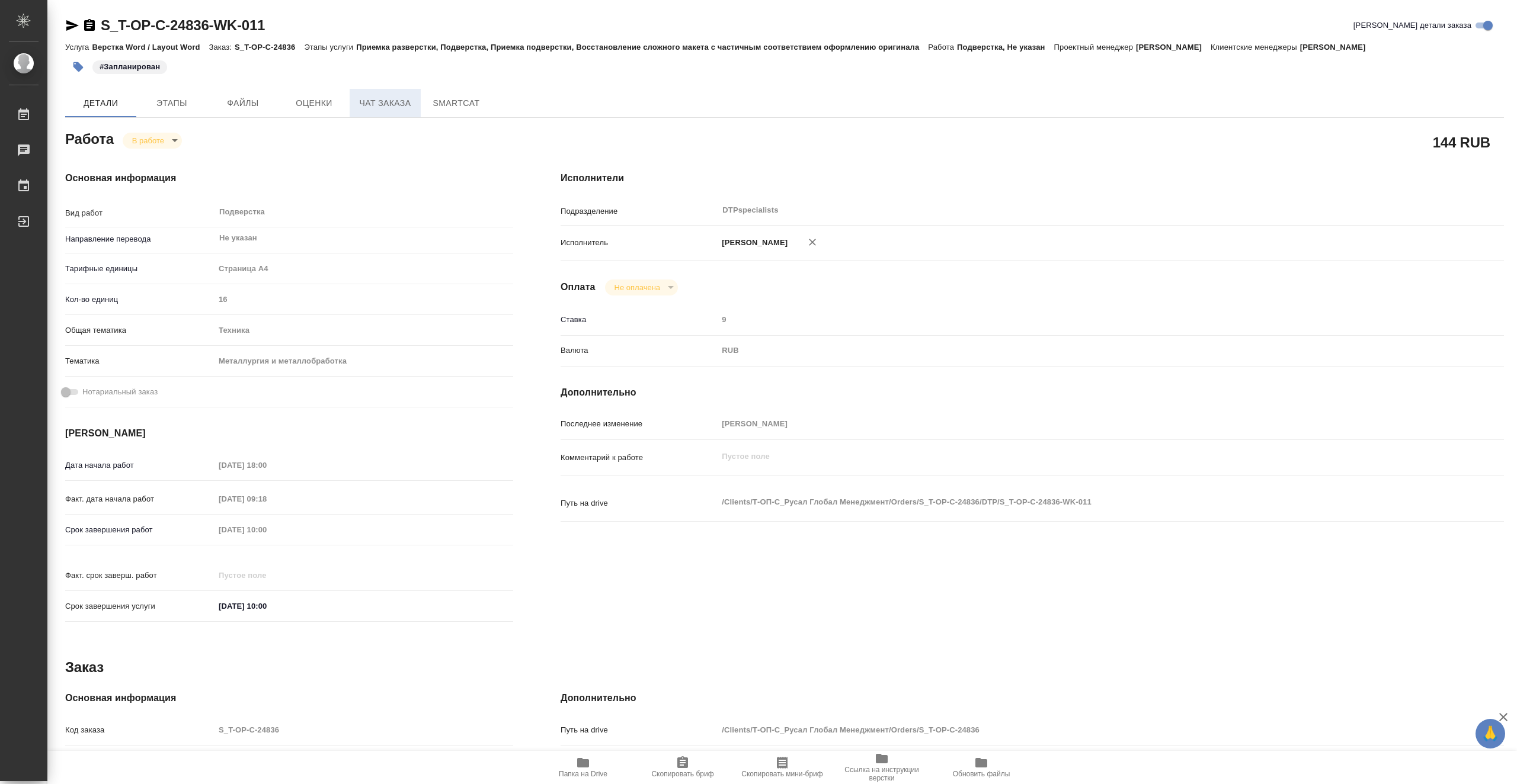
click at [374, 110] on span "Чат заказа" at bounding box center [385, 103] width 57 height 15
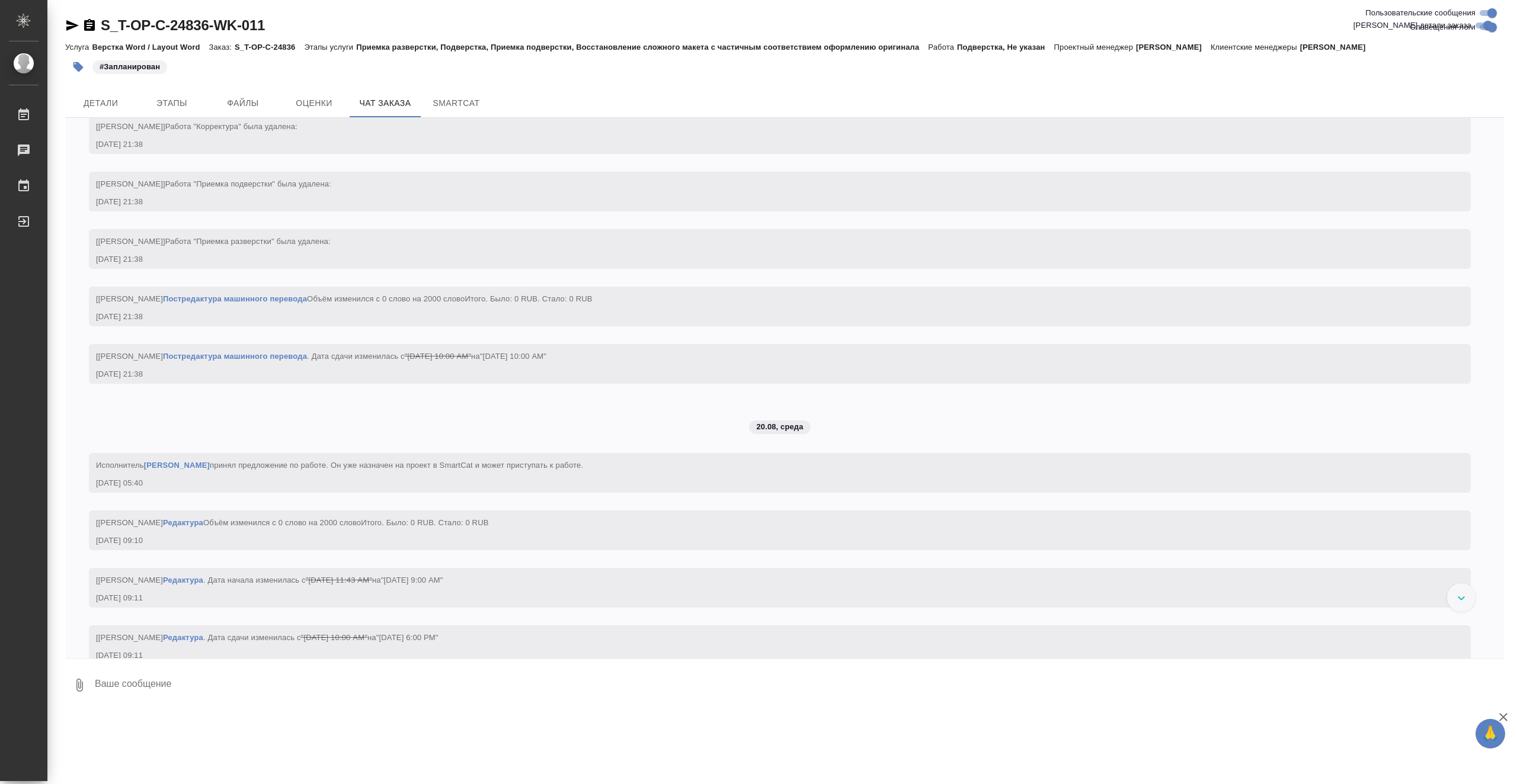
scroll to position [2549, 0]
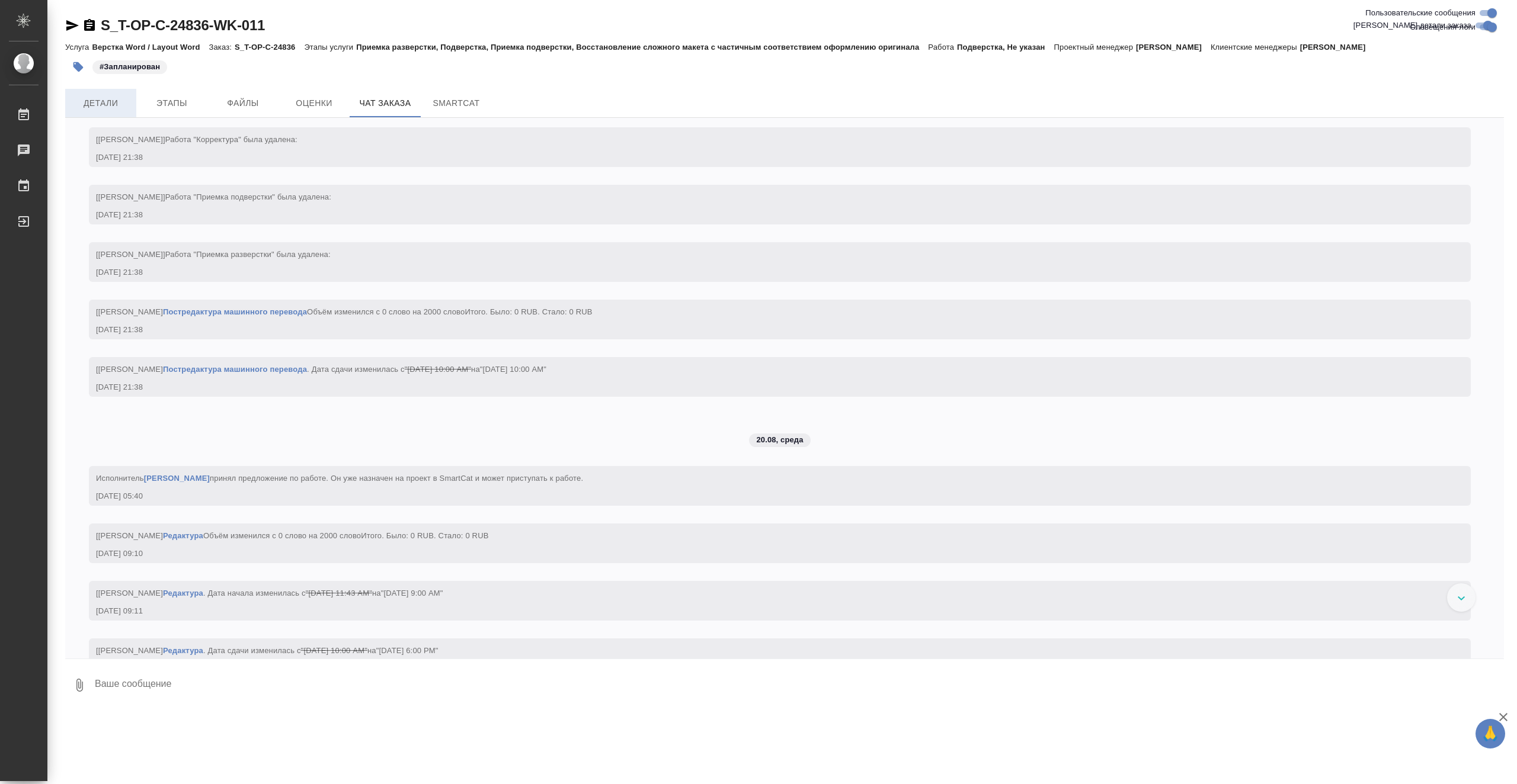
click at [105, 103] on span "Детали" at bounding box center [100, 103] width 57 height 15
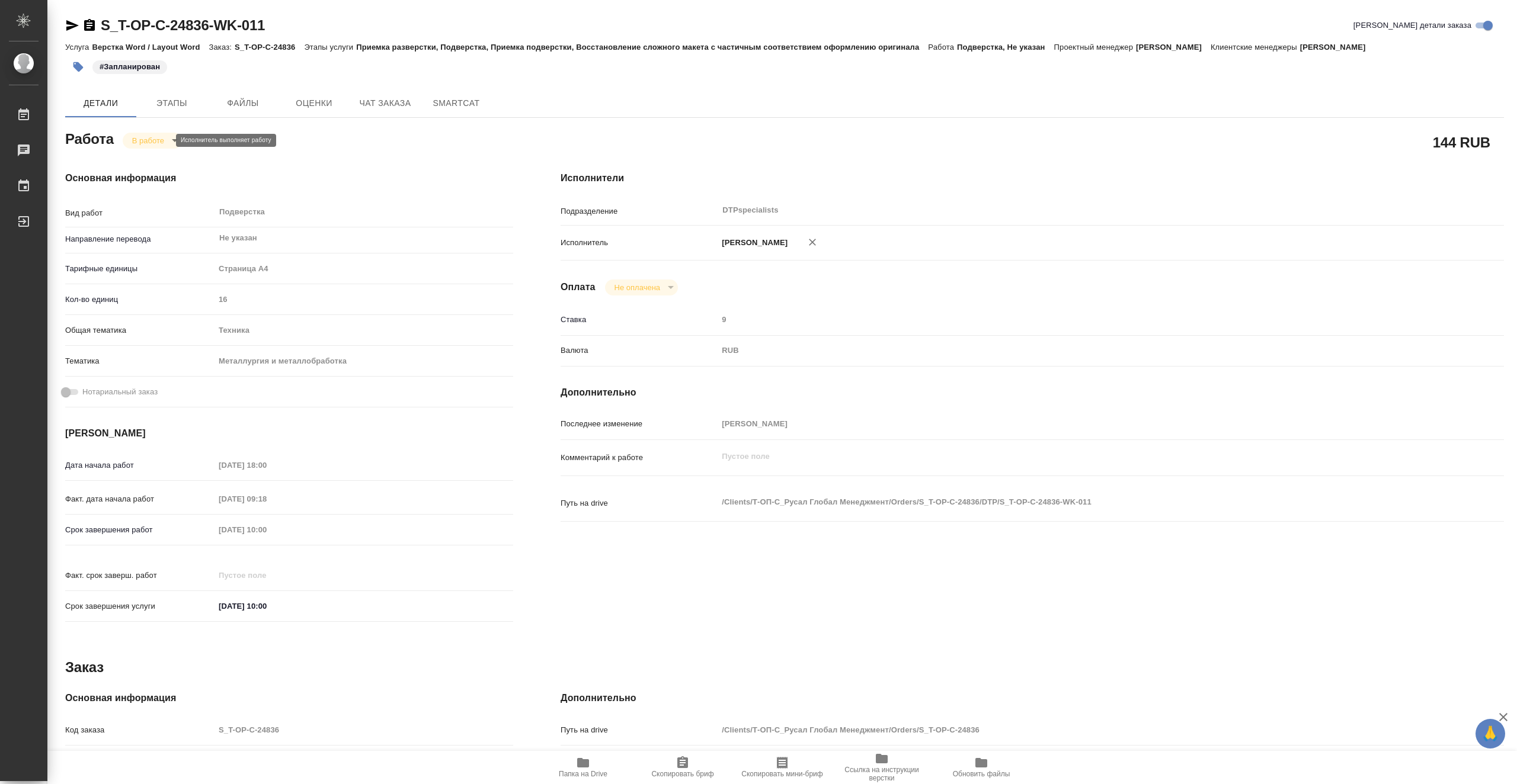
click at [151, 144] on body "🙏 .cls-1 fill:#fff; AWATERA Vasiutchenko Aleksandr Работы 0 Чаты График Выйти S…" at bounding box center [758, 392] width 1517 height 784
type textarea "x"
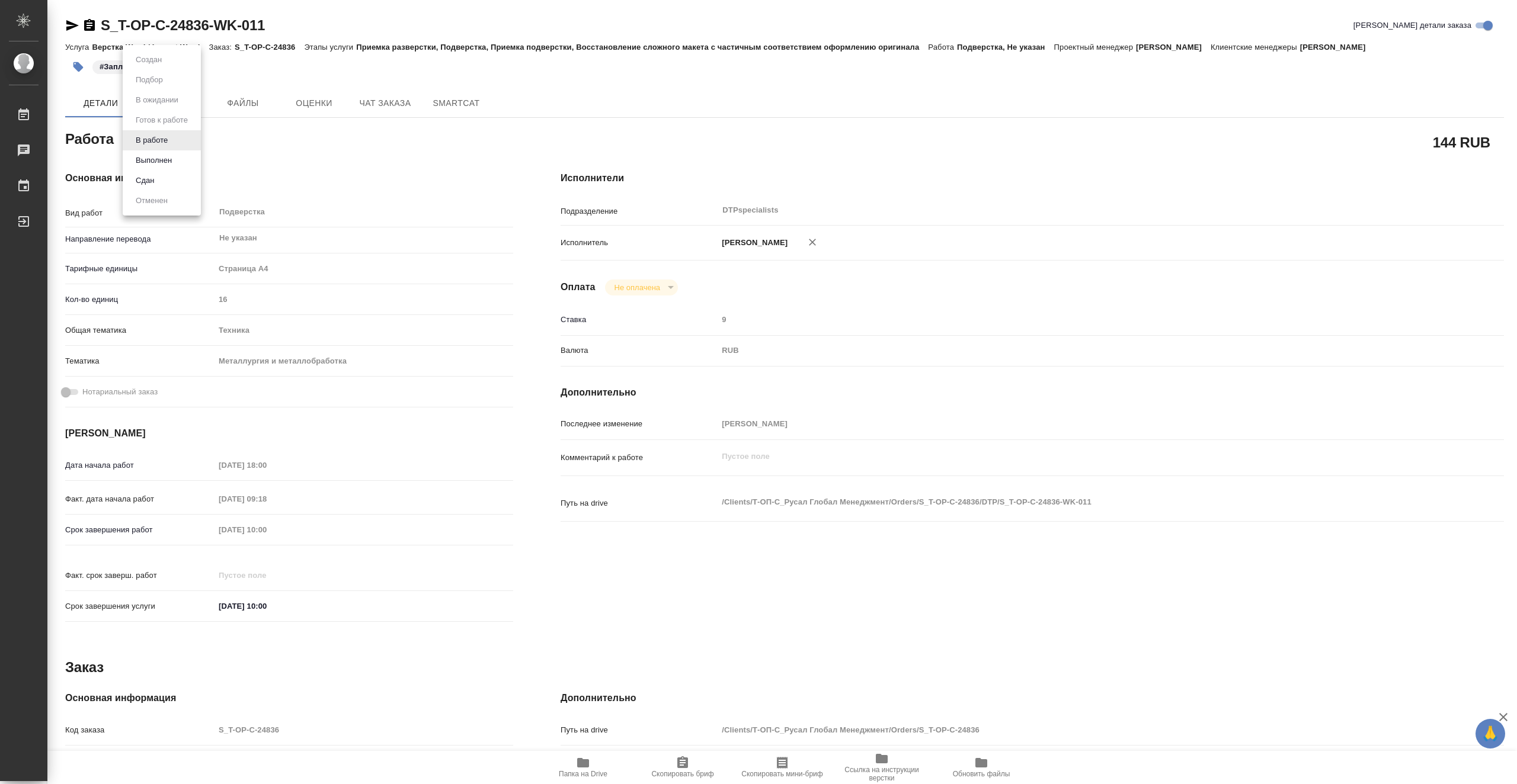
type textarea "x"
click at [374, 176] on div at bounding box center [758, 392] width 1517 height 784
